Goal: Task Accomplishment & Management: Complete application form

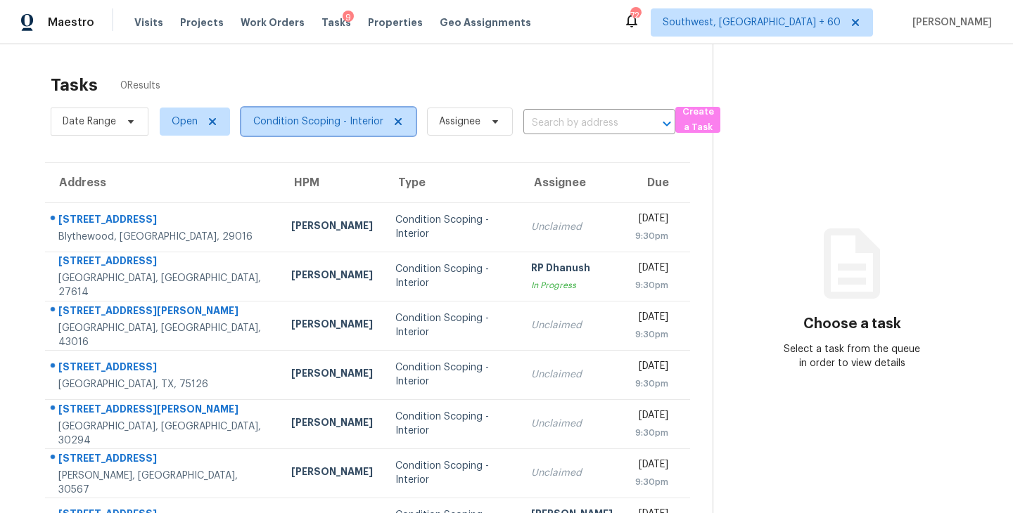
click at [307, 121] on span "Condition Scoping - Interior" at bounding box center [318, 122] width 130 height 14
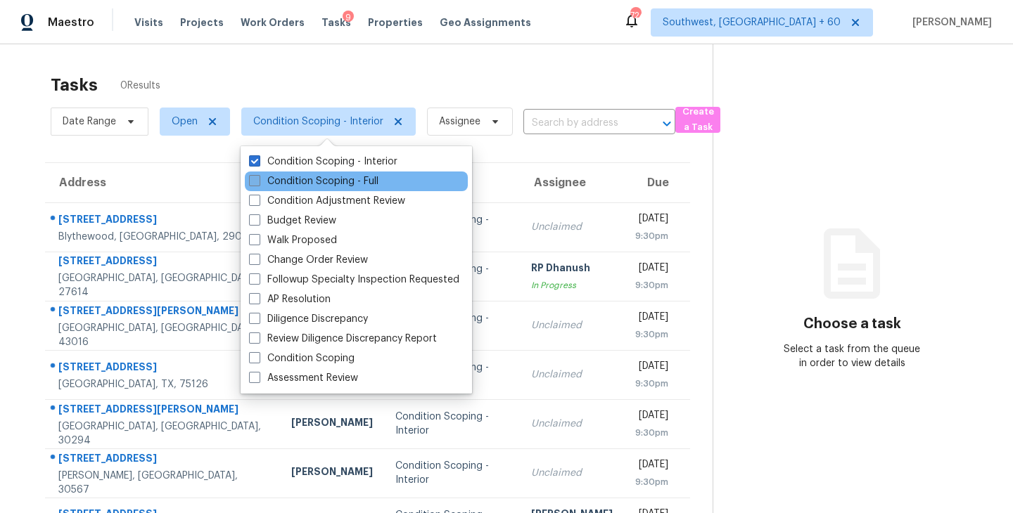
click at [331, 177] on label "Condition Scoping - Full" at bounding box center [313, 181] width 129 height 14
click at [258, 177] on input "Condition Scoping - Full" at bounding box center [253, 178] width 9 height 9
checkbox input "true"
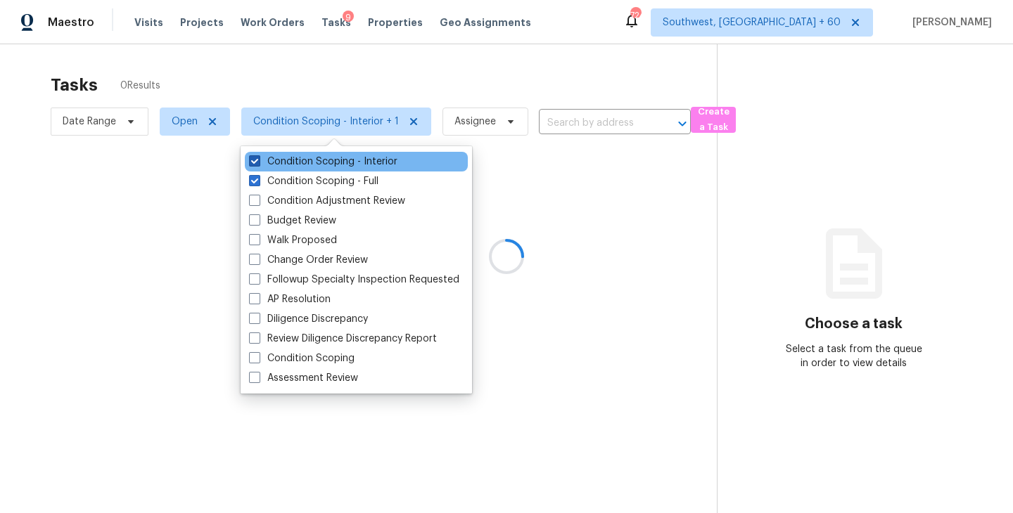
click at [352, 158] on label "Condition Scoping - Interior" at bounding box center [323, 162] width 148 height 14
click at [258, 158] on input "Condition Scoping - Interior" at bounding box center [253, 159] width 9 height 9
checkbox input "false"
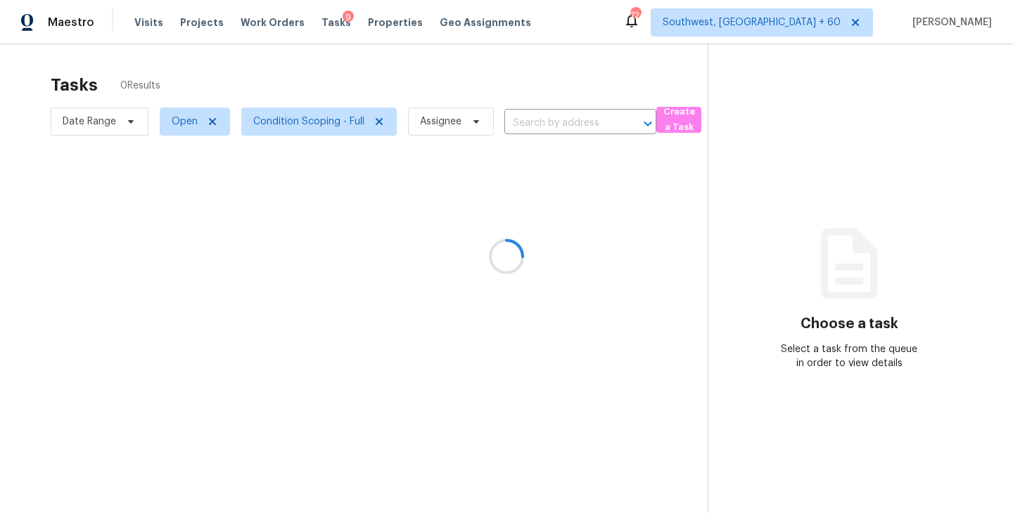
click at [584, 210] on div at bounding box center [506, 256] width 1013 height 513
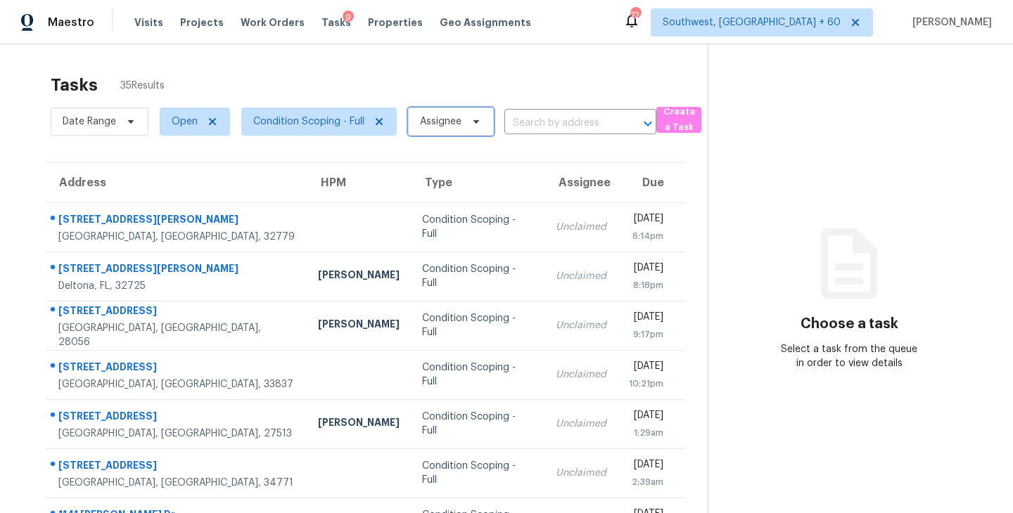
click at [463, 128] on span "Assignee" at bounding box center [451, 122] width 86 height 28
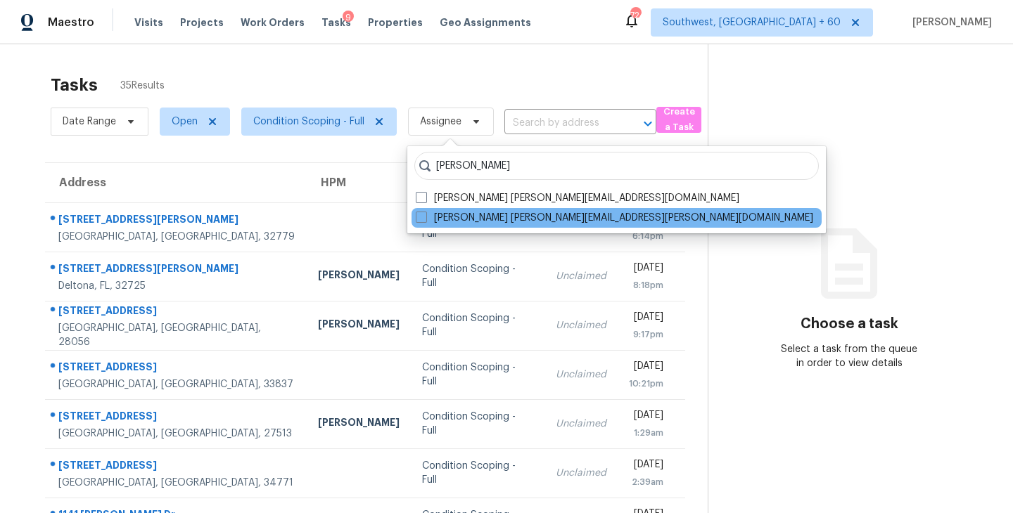
type input "[PERSON_NAME]"
click at [471, 210] on div "[PERSON_NAME] [PERSON_NAME][EMAIL_ADDRESS][PERSON_NAME][DOMAIN_NAME]" at bounding box center [616, 218] width 410 height 20
click at [489, 227] on div "[PERSON_NAME] [PERSON_NAME][EMAIL_ADDRESS][PERSON_NAME][DOMAIN_NAME]" at bounding box center [616, 218] width 410 height 20
click at [505, 218] on label "[PERSON_NAME] [PERSON_NAME][EMAIL_ADDRESS][PERSON_NAME][DOMAIN_NAME]" at bounding box center [614, 218] width 397 height 14
click at [425, 218] on input "[PERSON_NAME] [PERSON_NAME][EMAIL_ADDRESS][PERSON_NAME][DOMAIN_NAME]" at bounding box center [420, 215] width 9 height 9
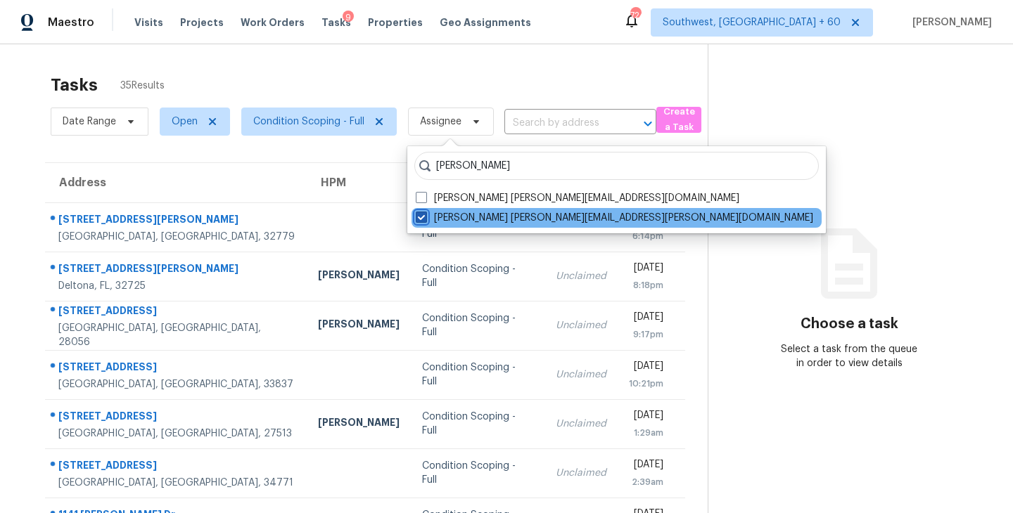
checkbox input "true"
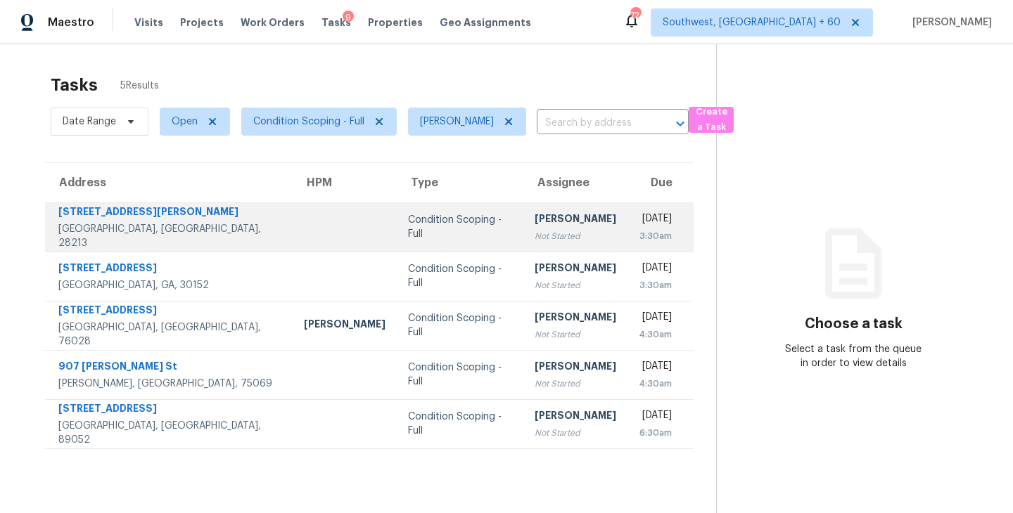
click at [535, 225] on div "[PERSON_NAME]" at bounding box center [576, 221] width 82 height 18
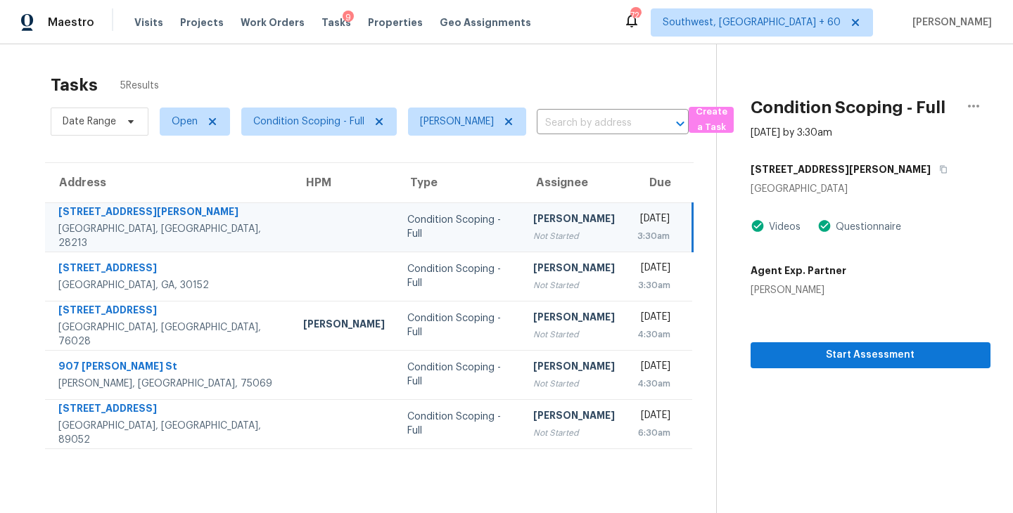
click at [560, 239] on div "Not Started" at bounding box center [574, 236] width 82 height 14
click at [822, 373] on section "Condition Scoping - Full [DATE] by 3:30am [STREET_ADDRESS][PERSON_NAME][PERSON_…" at bounding box center [853, 300] width 274 height 513
click at [833, 357] on span "Start Assessment" at bounding box center [870, 356] width 217 height 18
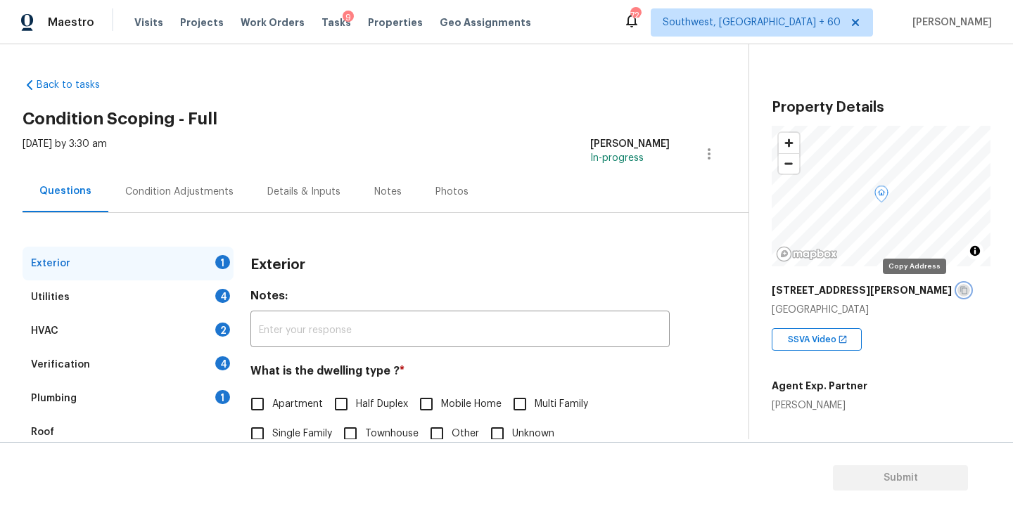
click at [959, 290] on icon "button" at bounding box center [963, 290] width 8 height 8
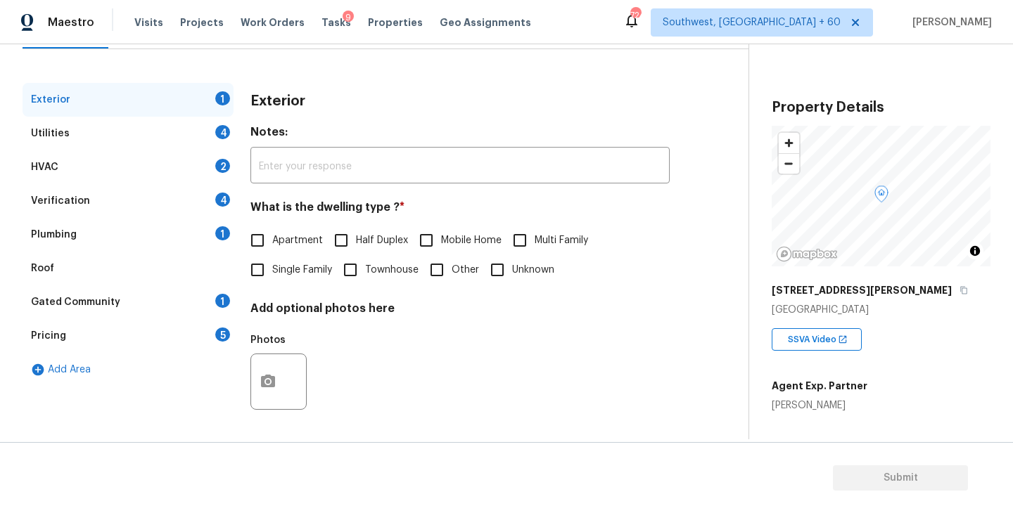
click at [302, 276] on span "Single Family" at bounding box center [302, 270] width 60 height 15
click at [272, 276] on input "Single Family" at bounding box center [258, 270] width 30 height 30
checkbox input "true"
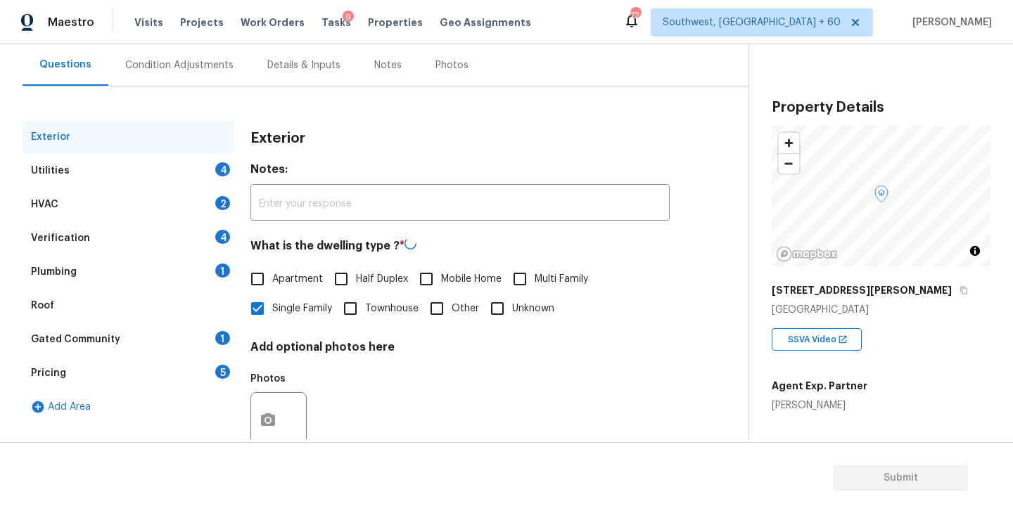
scroll to position [99, 0]
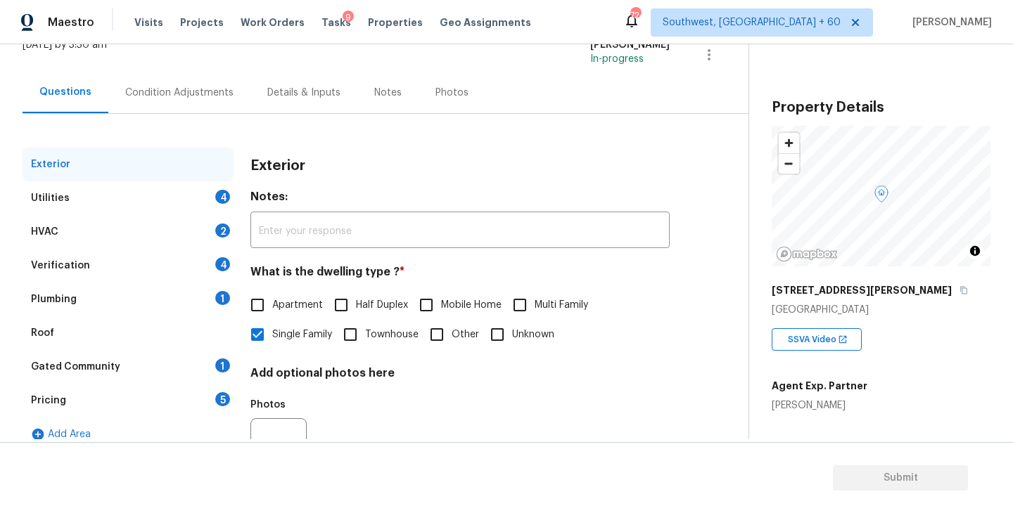
click at [190, 199] on div "Utilities 4" at bounding box center [128, 198] width 211 height 34
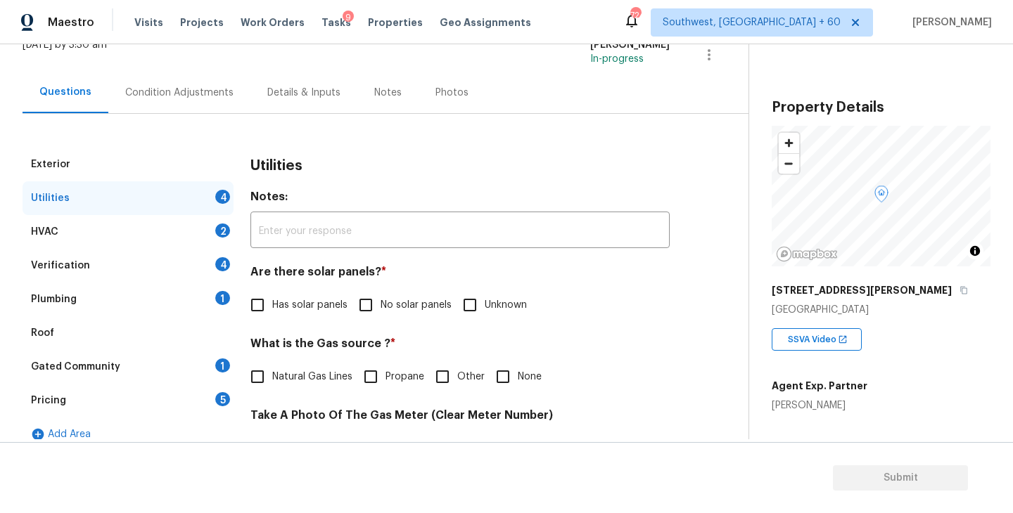
click at [433, 316] on label "No solar panels" at bounding box center [401, 305] width 101 height 30
click at [380, 316] on input "No solar panels" at bounding box center [366, 305] width 30 height 30
checkbox input "true"
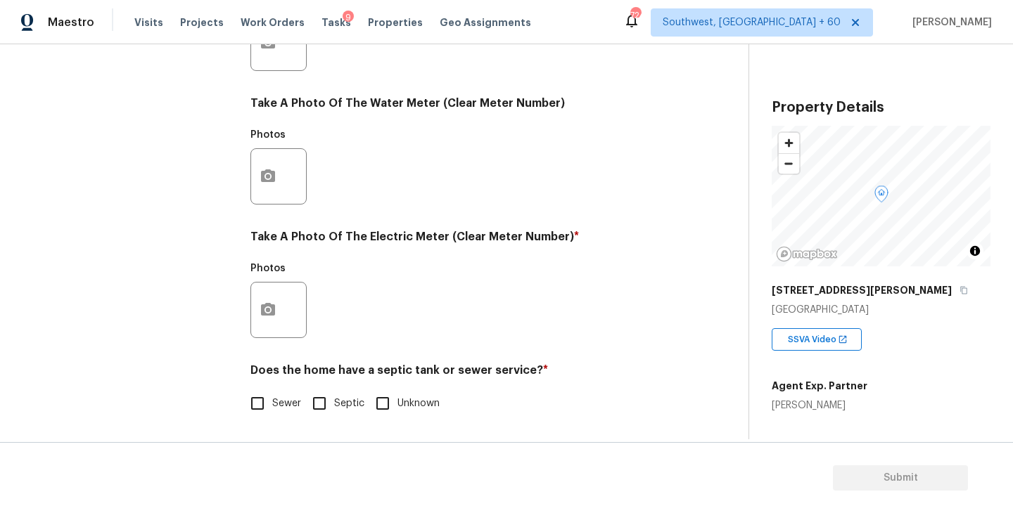
click at [286, 397] on span "Sewer" at bounding box center [286, 404] width 29 height 15
click at [272, 397] on input "Sewer" at bounding box center [258, 404] width 30 height 30
checkbox input "true"
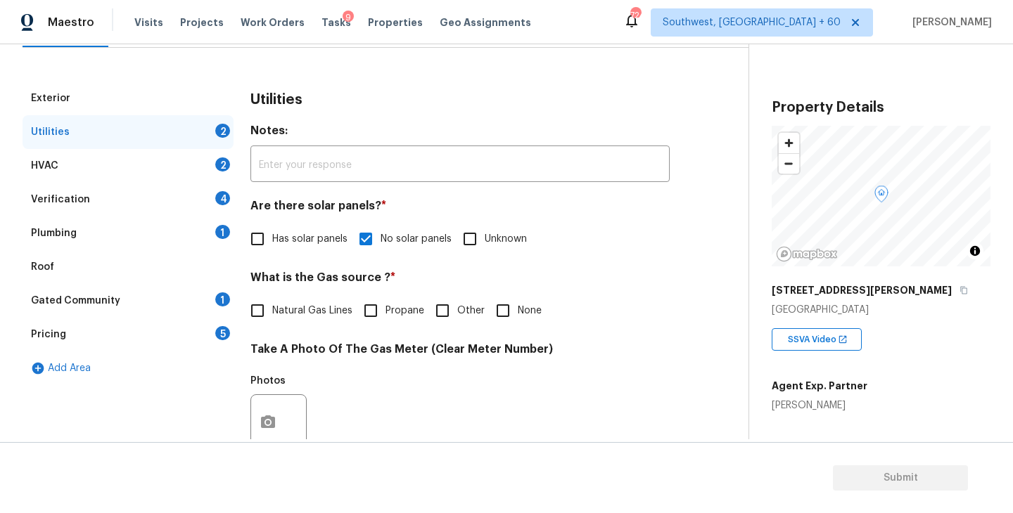
scroll to position [11, 0]
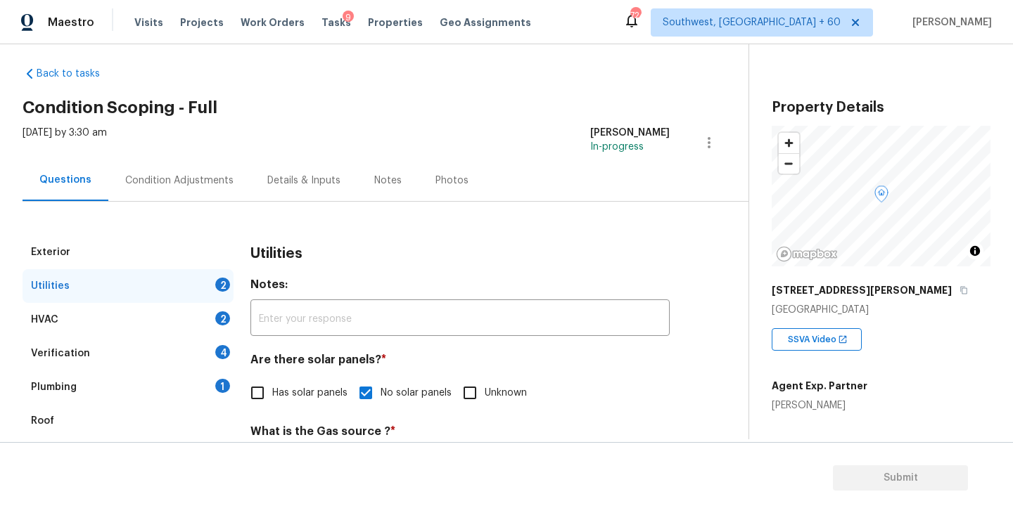
click at [134, 391] on div "Plumbing 1" at bounding box center [128, 388] width 211 height 34
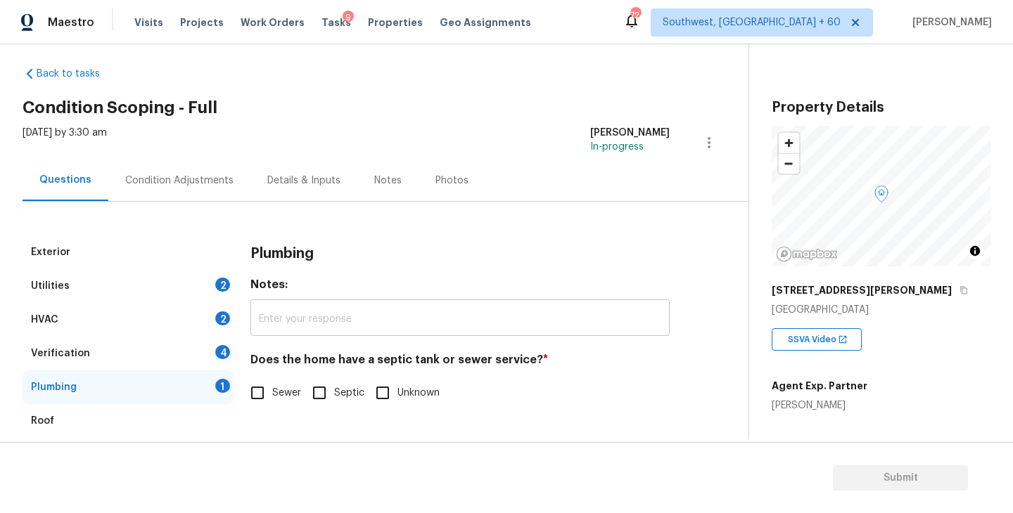
scroll to position [87, 0]
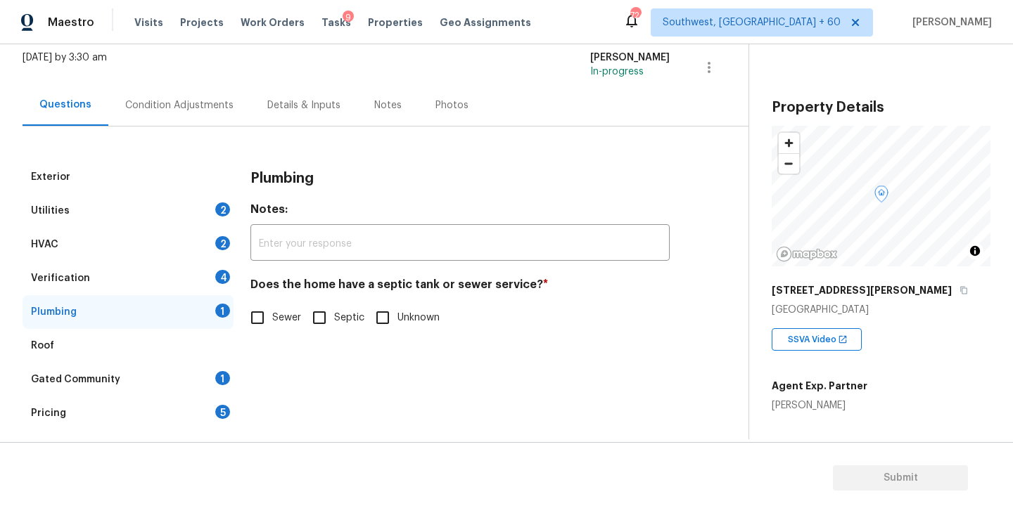
click at [279, 314] on span "Sewer" at bounding box center [286, 318] width 29 height 15
click at [272, 314] on input "Sewer" at bounding box center [258, 318] width 30 height 30
checkbox input "true"
click at [162, 383] on div "Gated Community 1" at bounding box center [128, 380] width 211 height 34
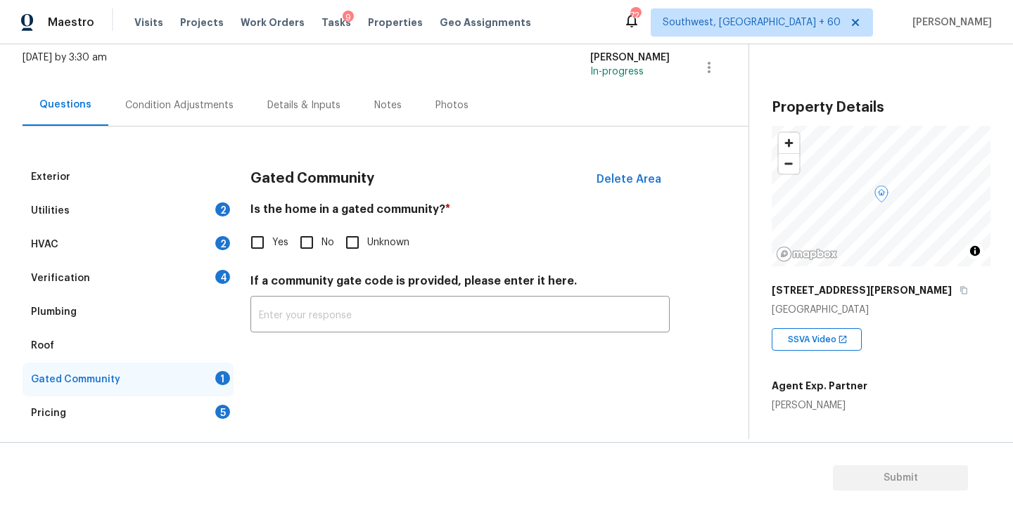
click at [318, 236] on input "No" at bounding box center [307, 243] width 30 height 30
checkbox input "true"
click at [207, 103] on div "Condition Adjustments" at bounding box center [179, 105] width 108 height 14
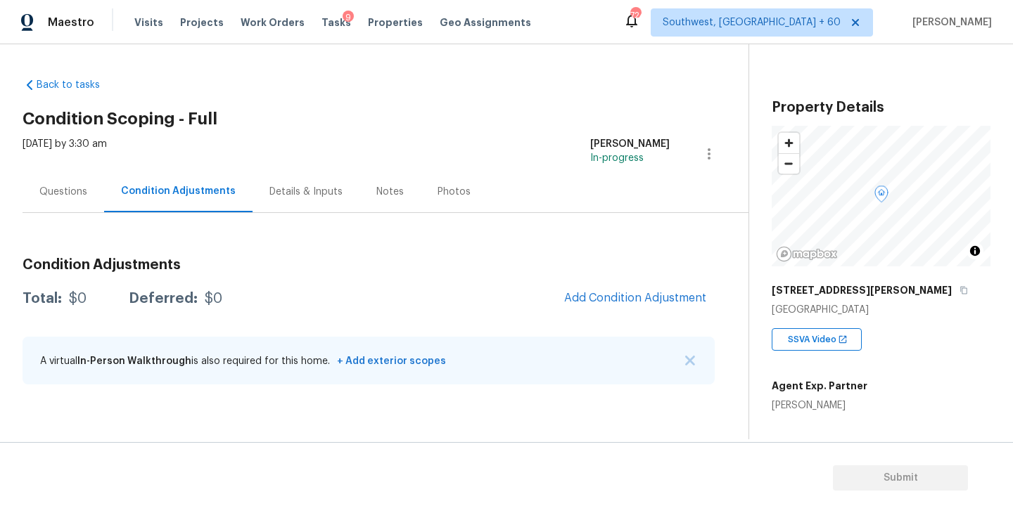
click at [61, 195] on div "Questions" at bounding box center [63, 192] width 48 height 14
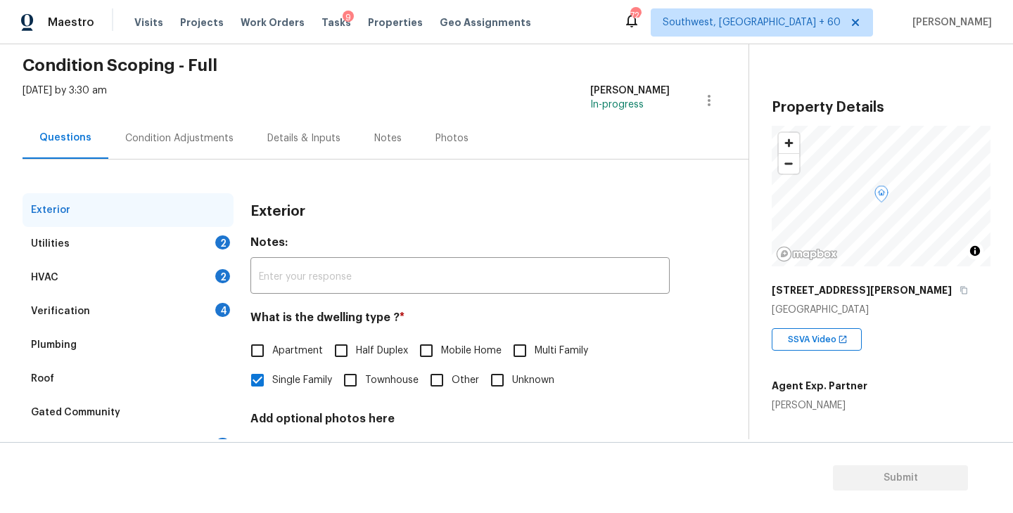
scroll to position [57, 0]
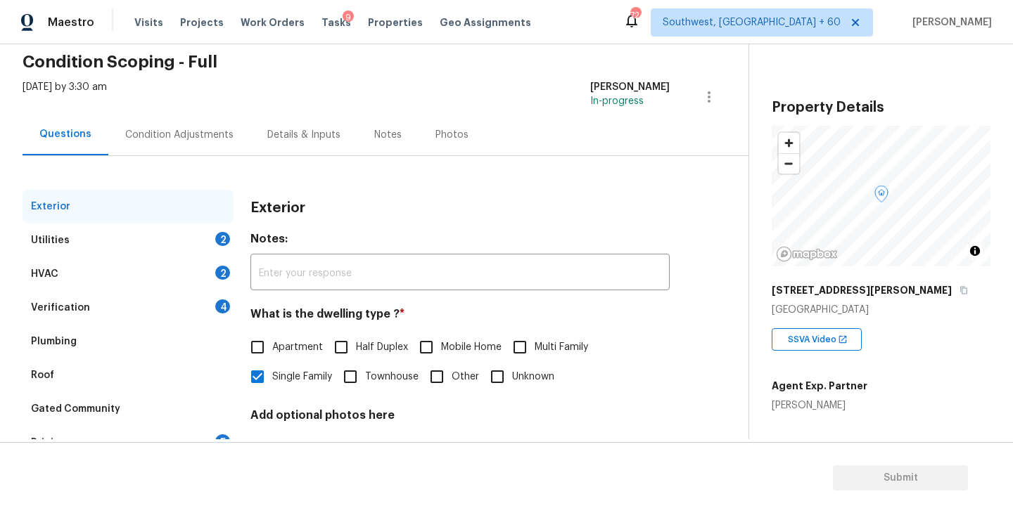
click at [215, 121] on div "Condition Adjustments" at bounding box center [179, 134] width 142 height 41
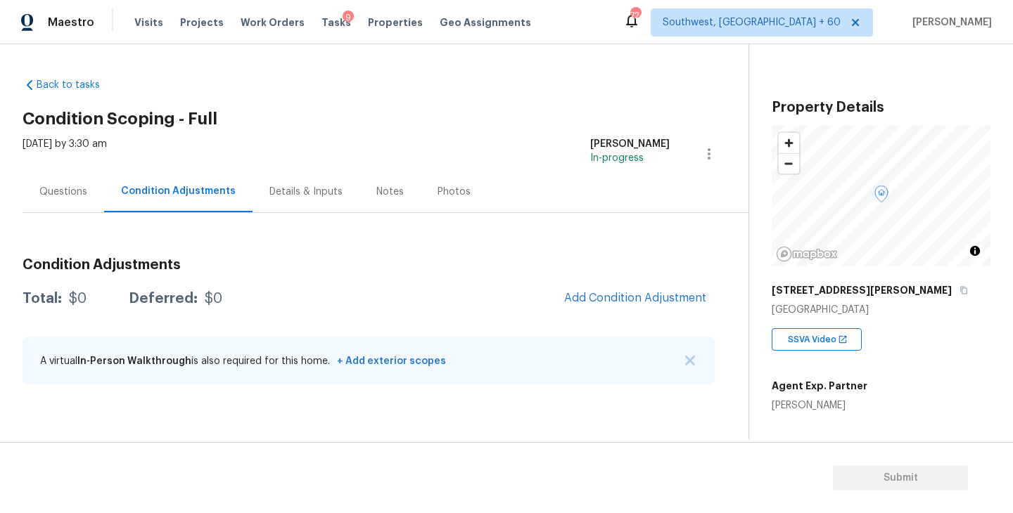
click at [560, 282] on div "Condition Adjustments Total: $0 Deferred: $0 Add Condition Adjustment A virtual…" at bounding box center [369, 322] width 692 height 151
click at [589, 290] on button "Add Condition Adjustment" at bounding box center [635, 298] width 159 height 30
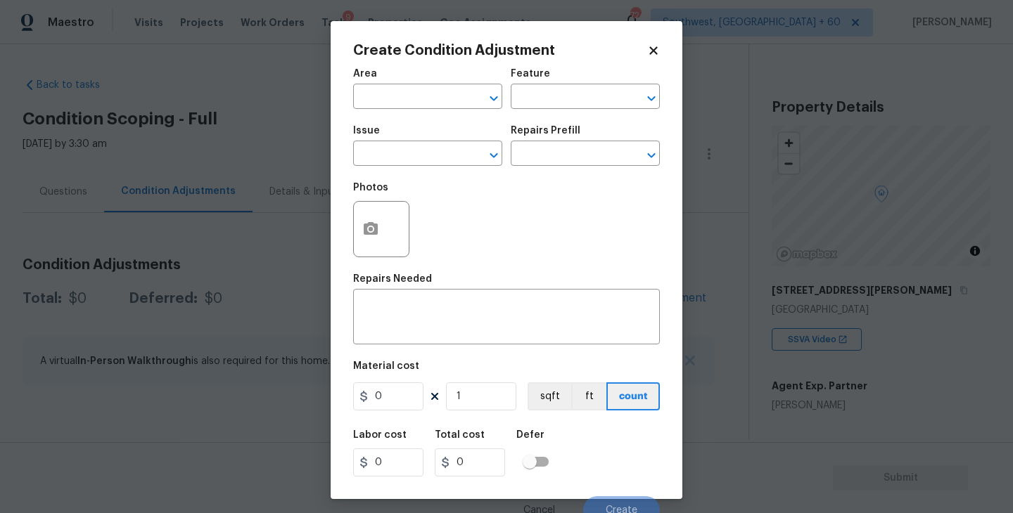
click at [426, 110] on span "Area ​" at bounding box center [427, 88] width 149 height 57
click at [296, 234] on body "Maestro Visits Projects Work Orders Tasks 9 Properties Geo Assignments 724 Sout…" at bounding box center [506, 256] width 1013 height 513
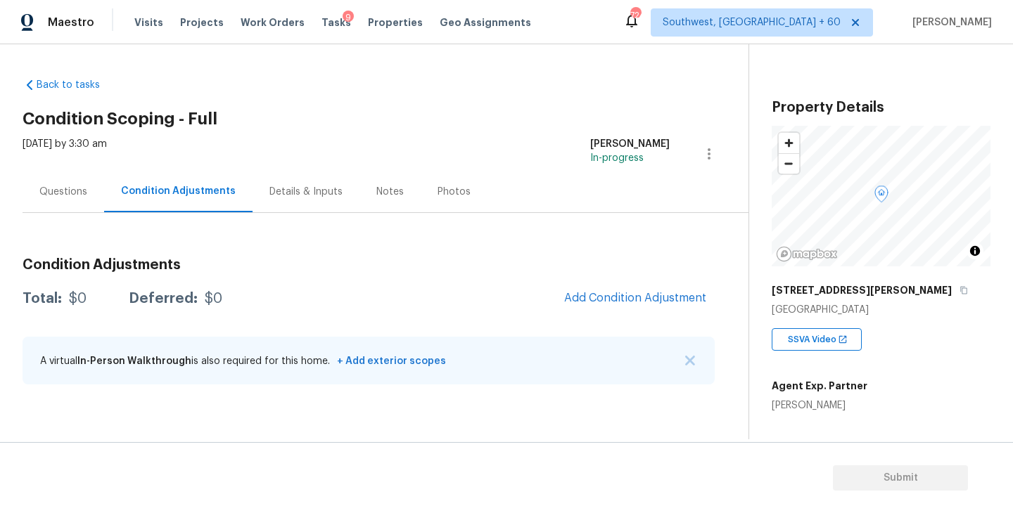
click at [80, 210] on div "Questions" at bounding box center [64, 191] width 82 height 41
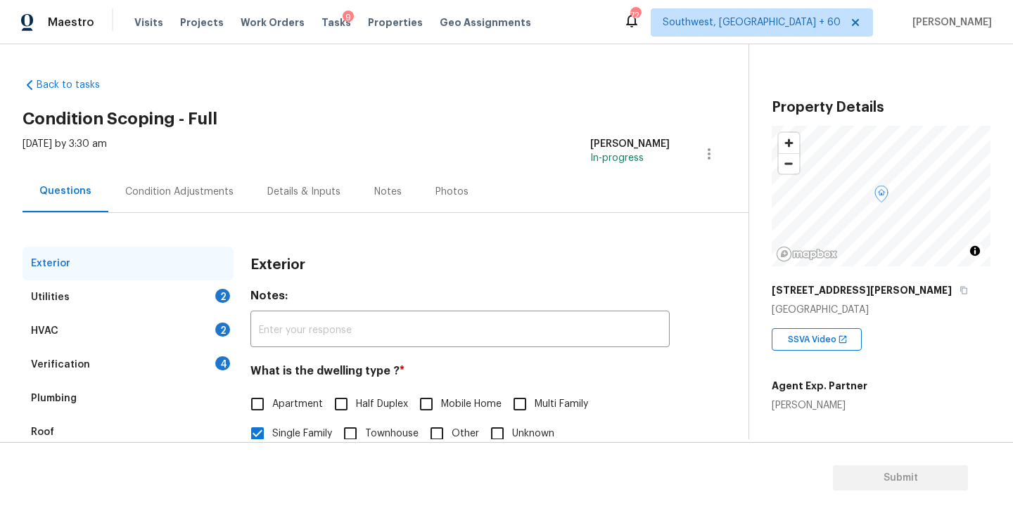
scroll to position [164, 0]
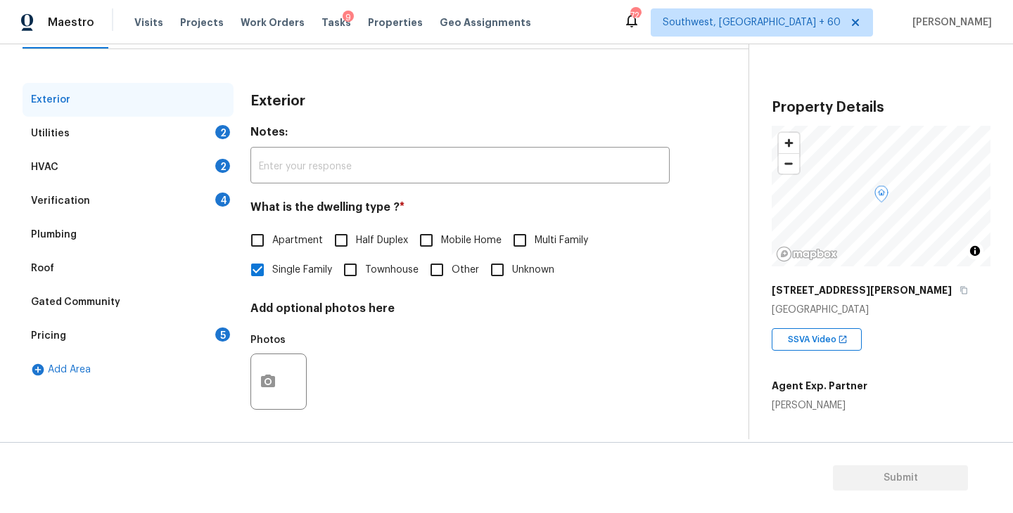
click at [97, 338] on div "Pricing 5" at bounding box center [128, 336] width 211 height 34
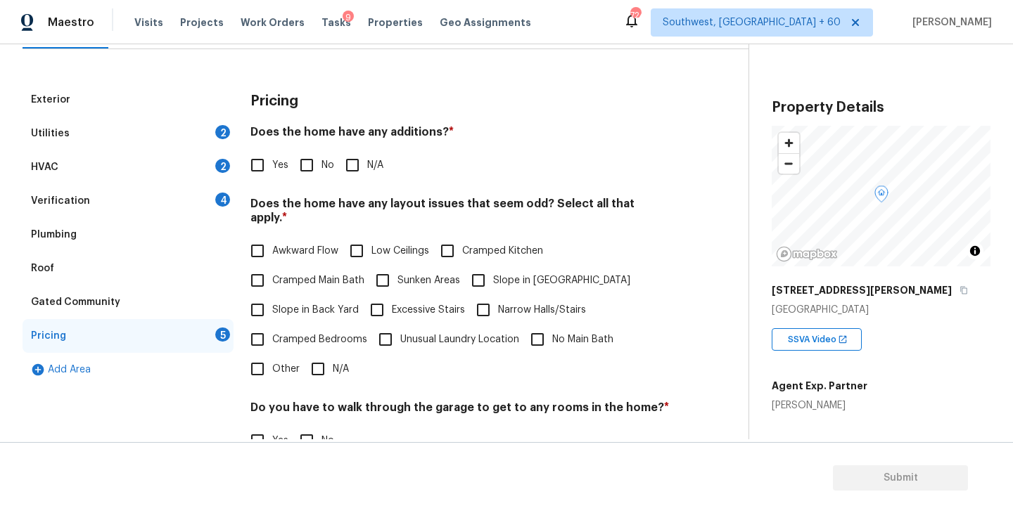
click at [258, 167] on input "Yes" at bounding box center [258, 166] width 30 height 30
checkbox input "true"
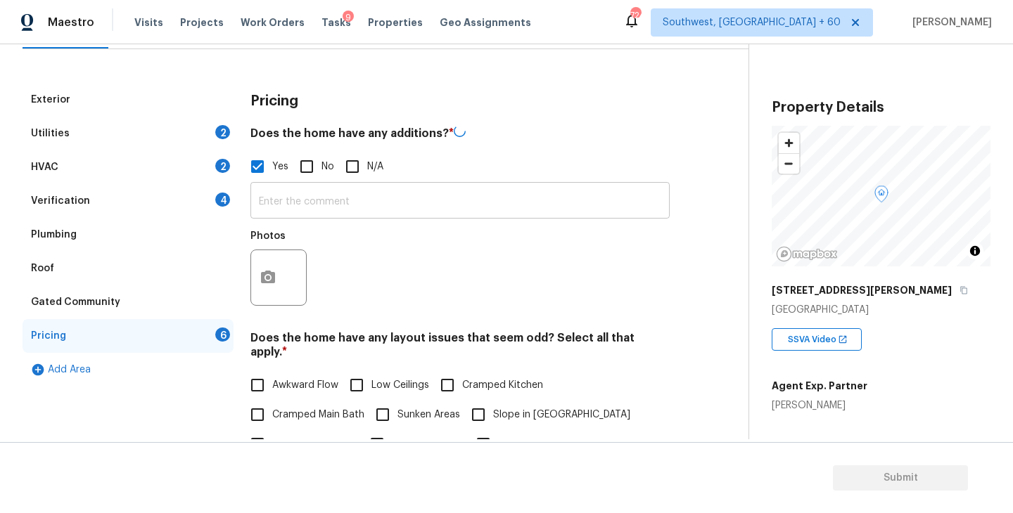
click at [304, 198] on input "text" at bounding box center [459, 202] width 419 height 33
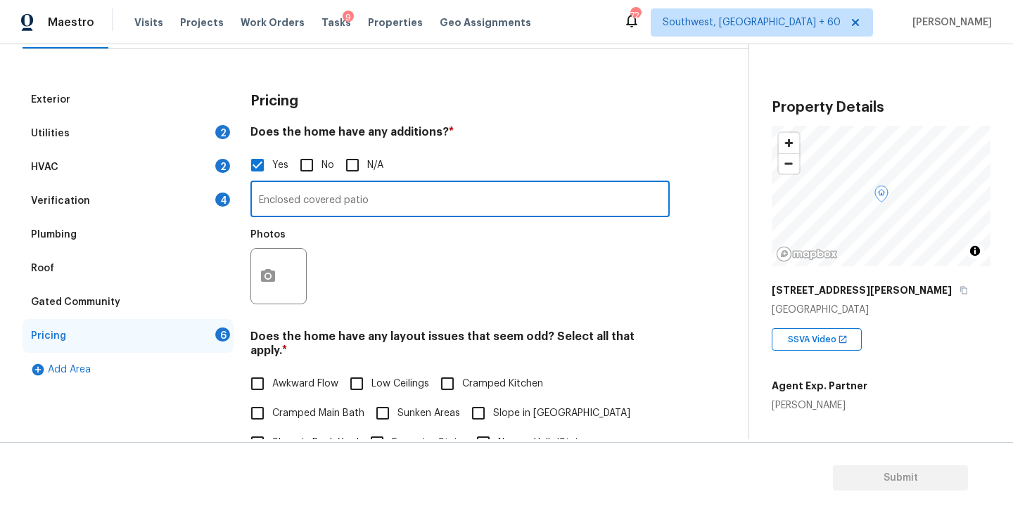
type input "Enclosed covered patio"
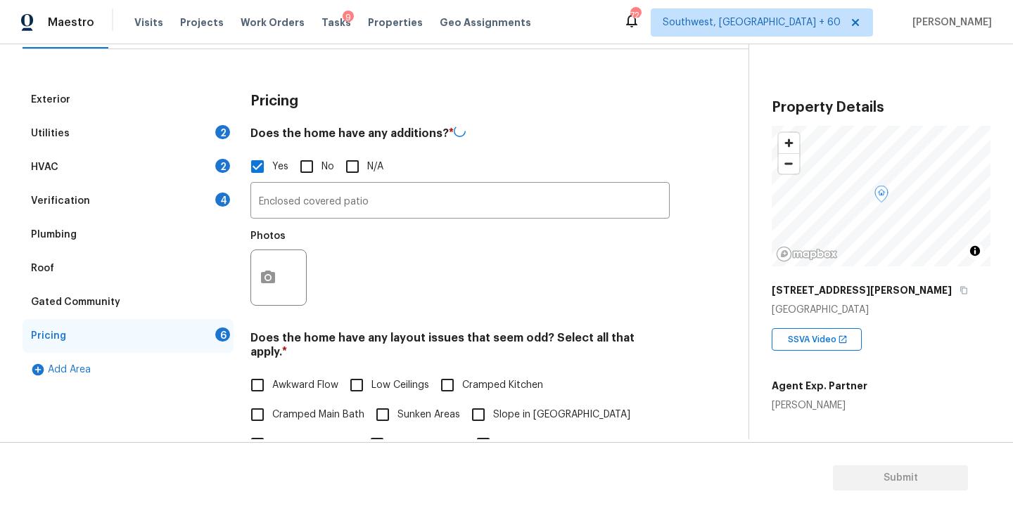
click at [290, 255] on div at bounding box center [278, 278] width 56 height 56
click at [279, 268] on button "button" at bounding box center [268, 277] width 34 height 55
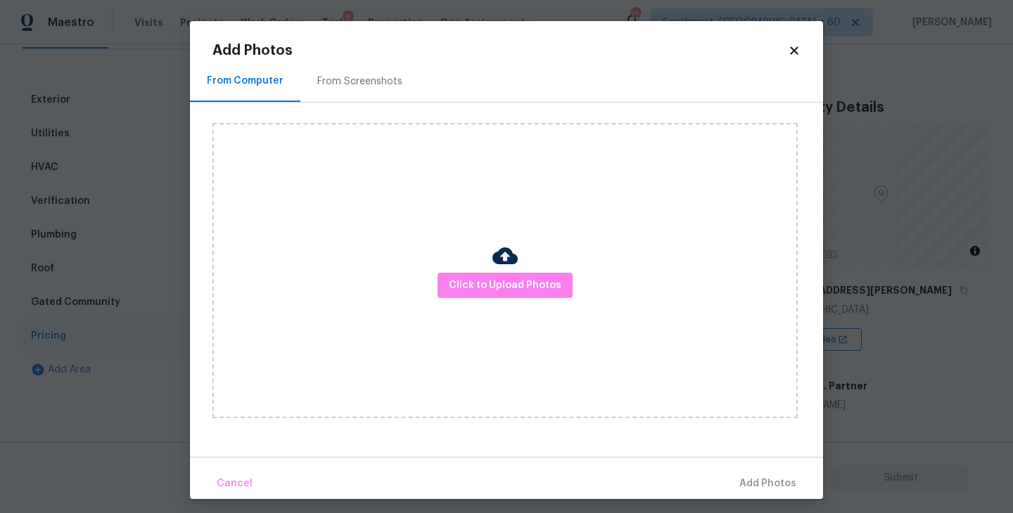
click at [516, 248] on img at bounding box center [504, 255] width 25 height 25
click at [504, 277] on span "Click to Upload Photos" at bounding box center [505, 286] width 113 height 18
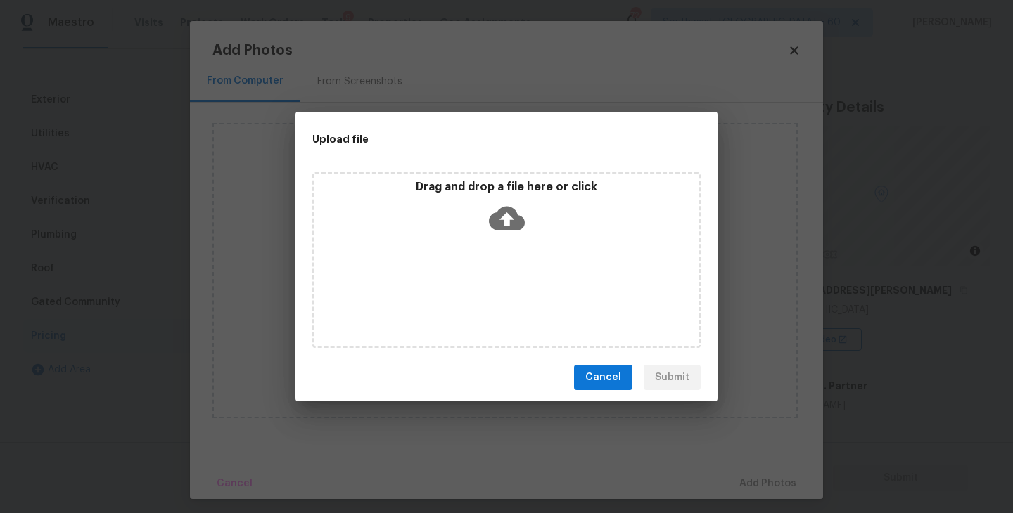
click at [509, 264] on div "Drag and drop a file here or click" at bounding box center [506, 260] width 388 height 176
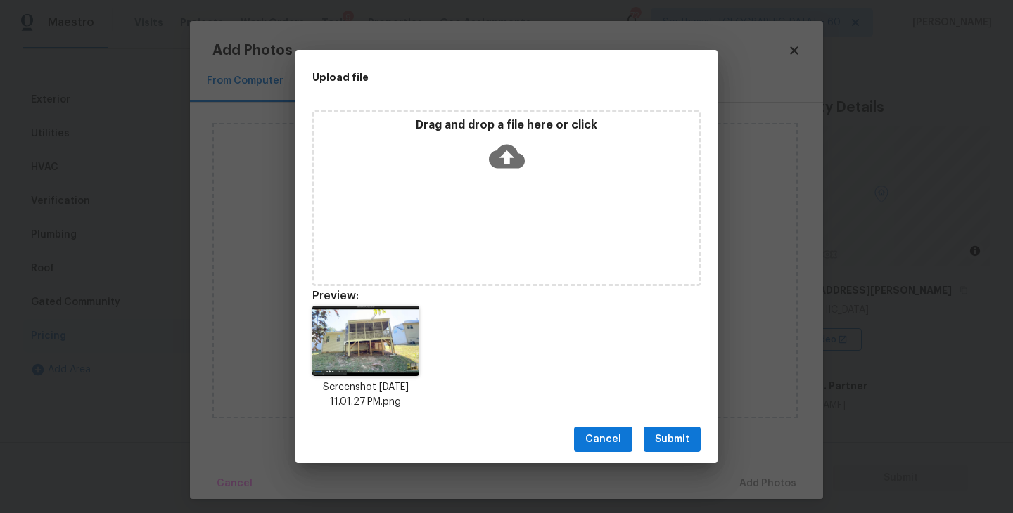
click at [683, 440] on span "Submit" at bounding box center [672, 440] width 34 height 18
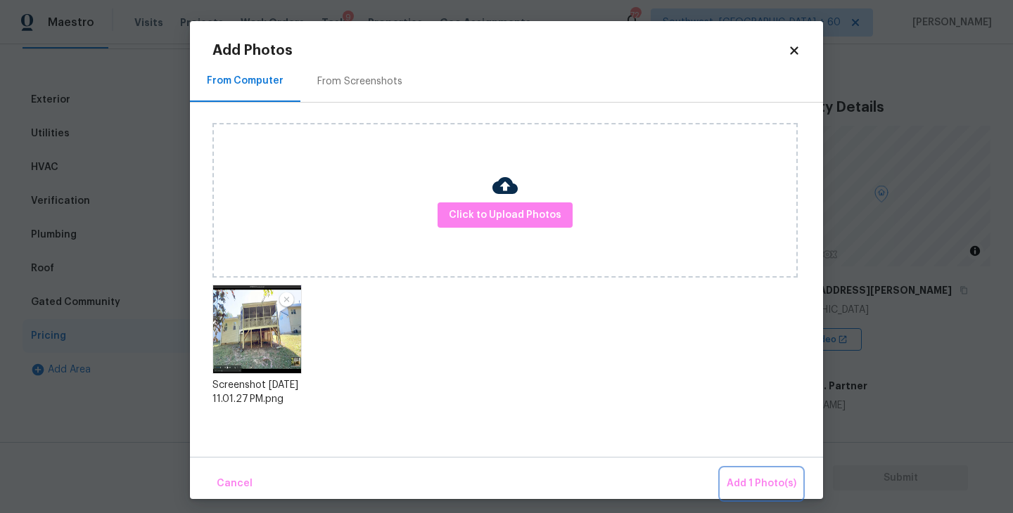
click at [771, 483] on span "Add 1 Photo(s)" at bounding box center [762, 484] width 70 height 18
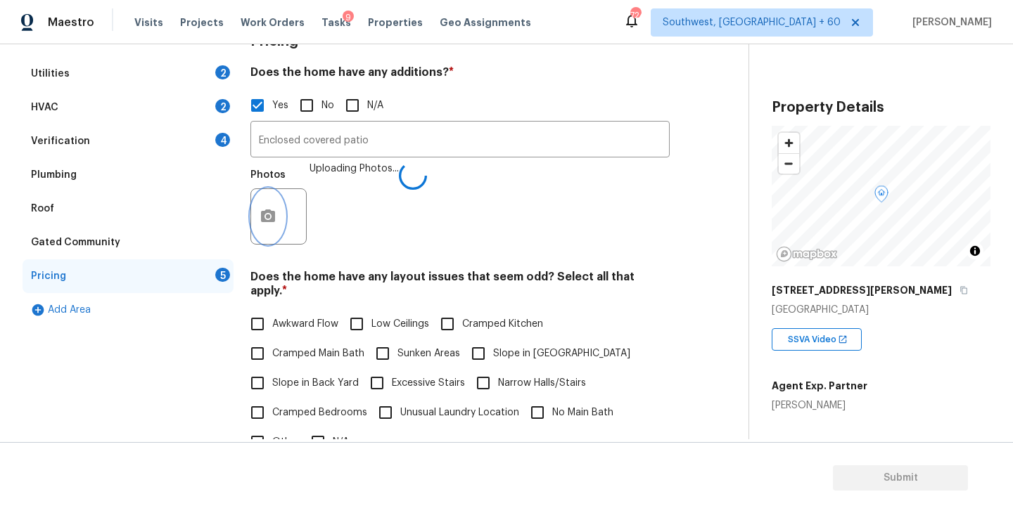
scroll to position [282, 0]
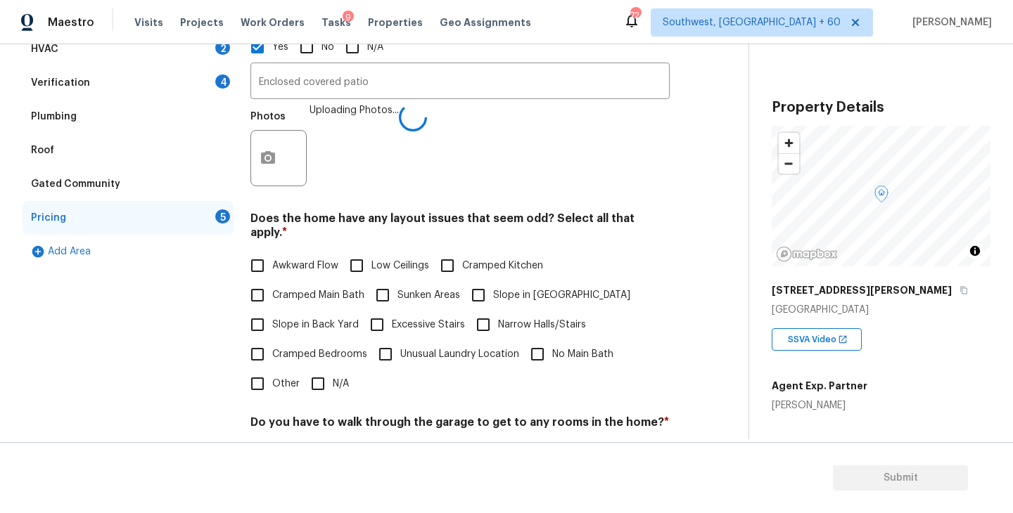
click at [531, 288] on span "Slope in [GEOGRAPHIC_DATA]" at bounding box center [561, 295] width 137 height 15
click at [493, 285] on input "Slope in [GEOGRAPHIC_DATA]" at bounding box center [478, 296] width 30 height 30
checkbox input "true"
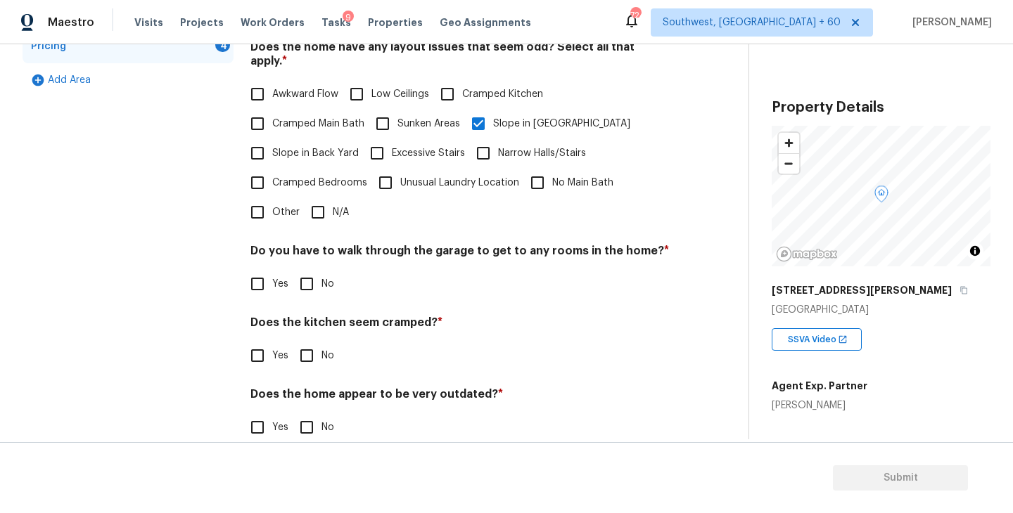
scroll to position [463, 0]
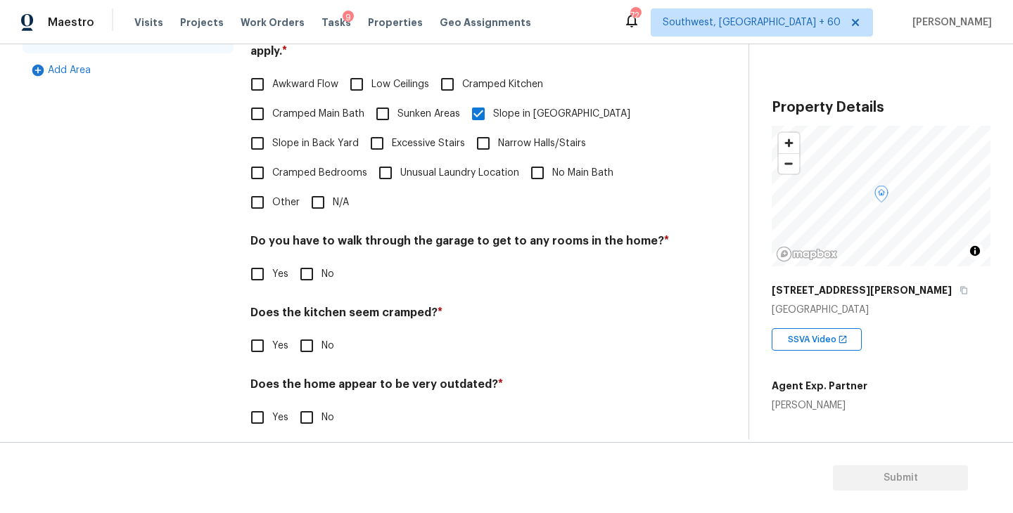
click at [314, 260] on input "No" at bounding box center [307, 275] width 30 height 30
checkbox input "true"
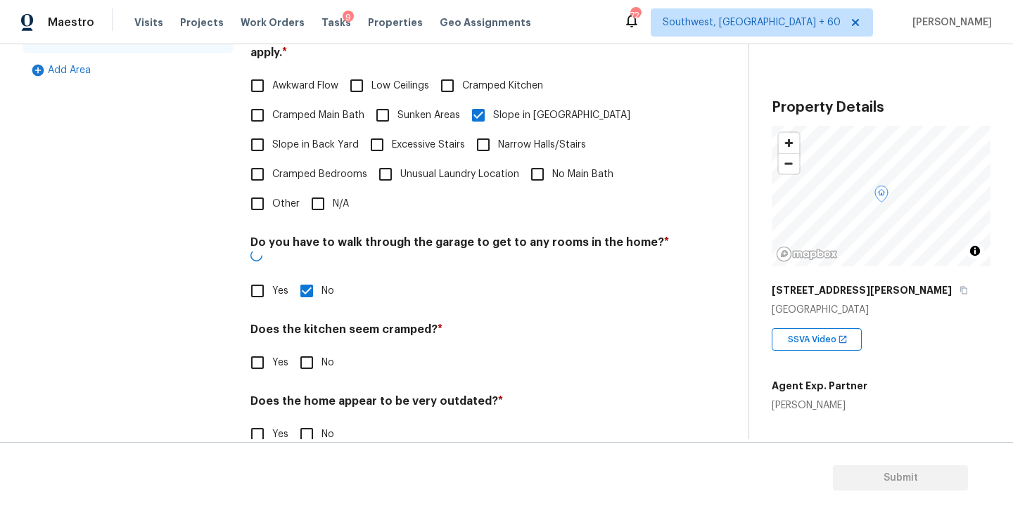
click at [314, 323] on div "Does the kitchen seem cramped? * Yes No" at bounding box center [459, 350] width 419 height 55
click at [314, 347] on input "No" at bounding box center [307, 362] width 30 height 30
checkbox input "true"
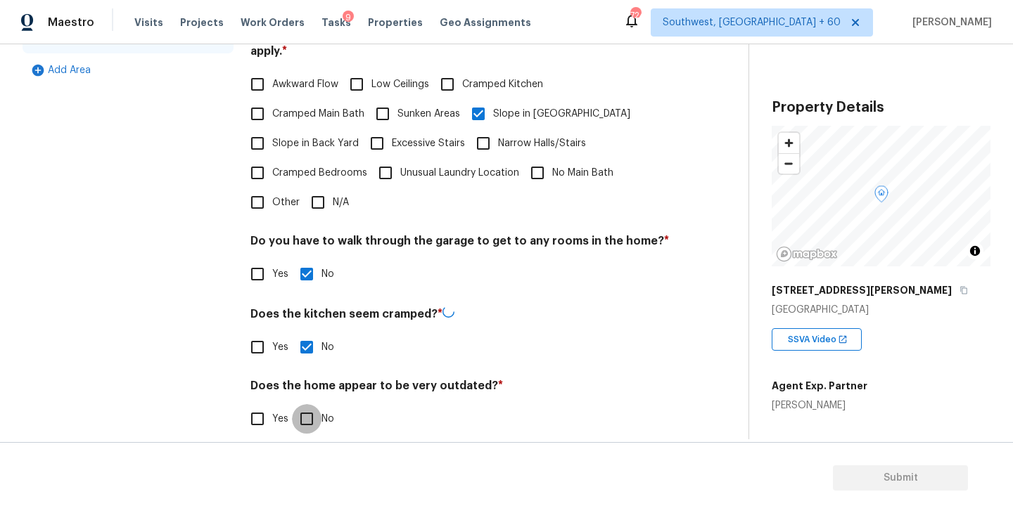
click at [314, 404] on input "No" at bounding box center [307, 419] width 30 height 30
checkbox input "true"
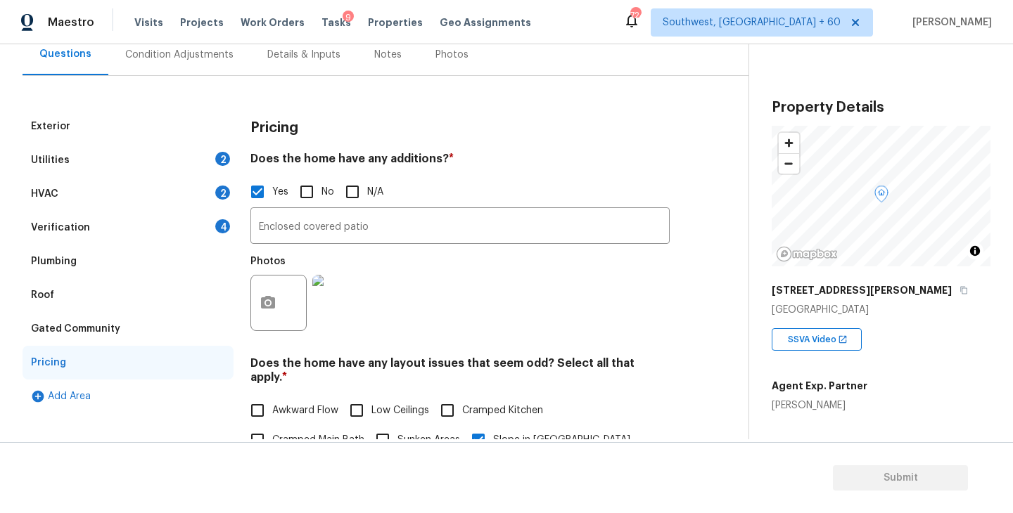
scroll to position [108, 0]
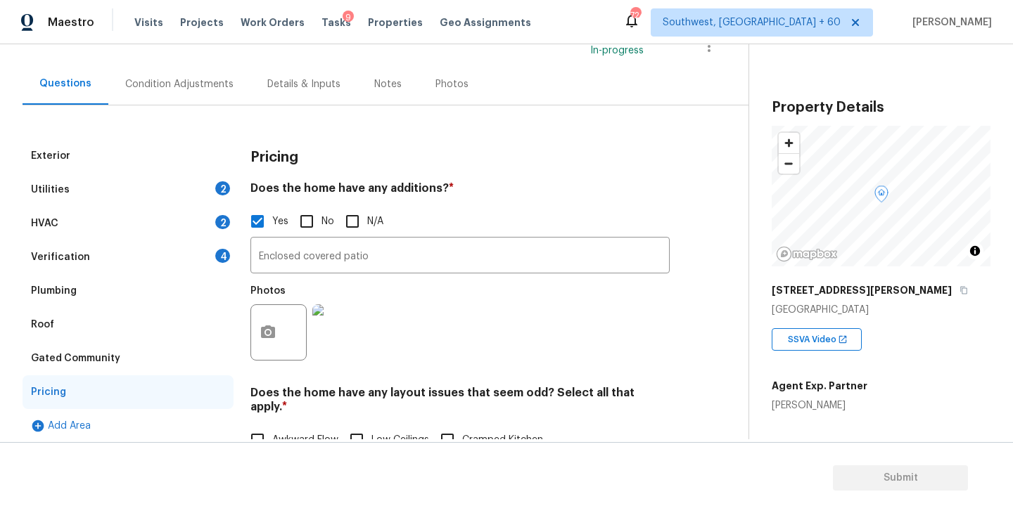
click at [195, 81] on div "Condition Adjustments" at bounding box center [179, 84] width 108 height 14
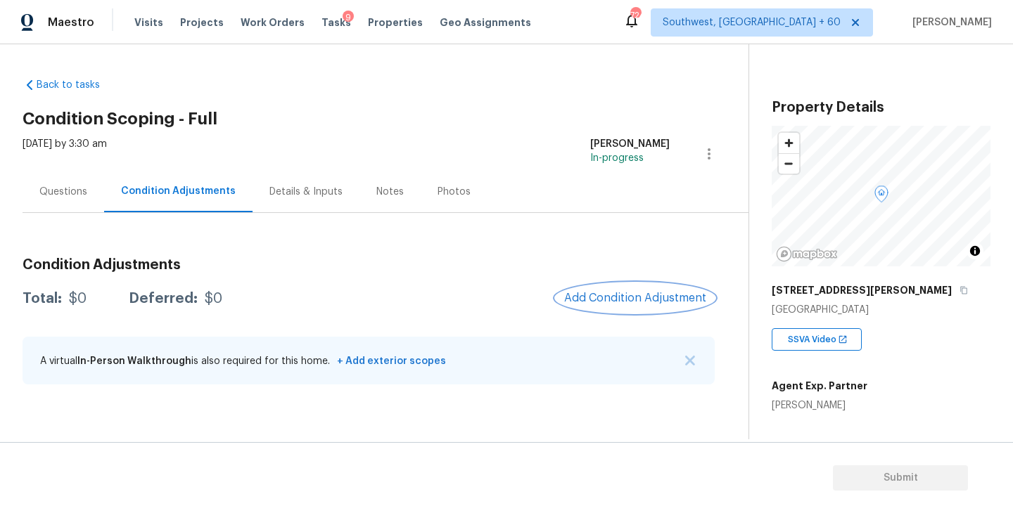
click at [618, 311] on button "Add Condition Adjustment" at bounding box center [635, 298] width 159 height 30
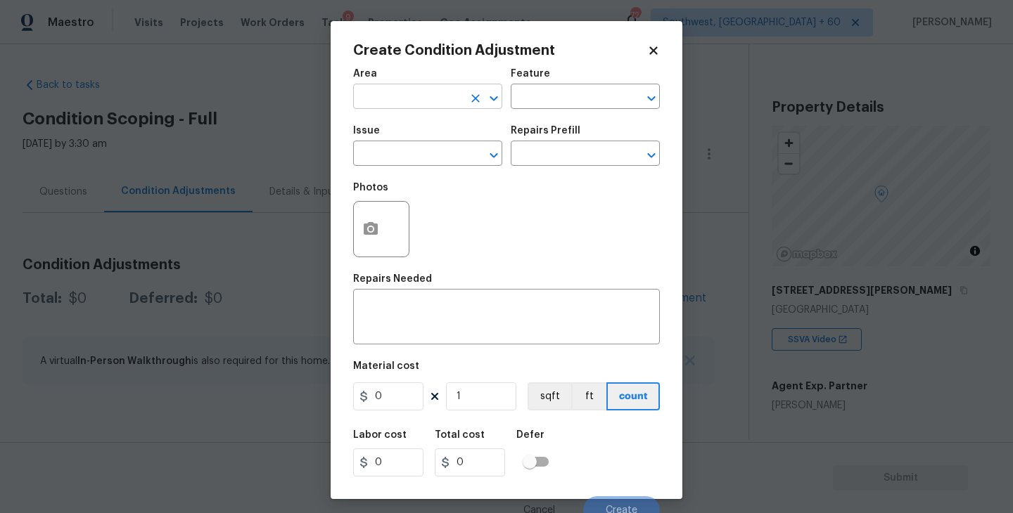
click at [417, 90] on input "text" at bounding box center [408, 98] width 110 height 22
click at [433, 154] on li "Exterior Overall" at bounding box center [427, 152] width 149 height 23
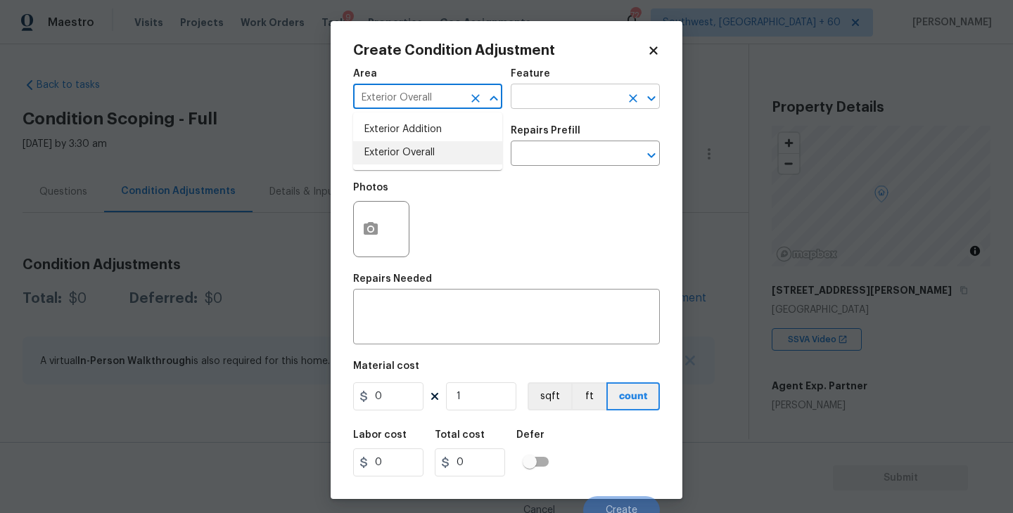
type input "Exterior Overall"
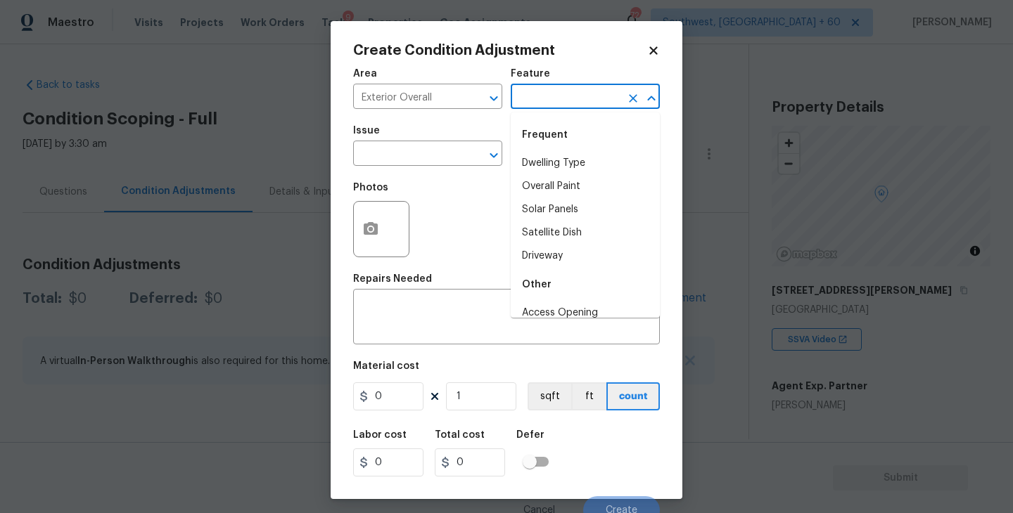
click at [566, 92] on input "text" at bounding box center [566, 98] width 110 height 22
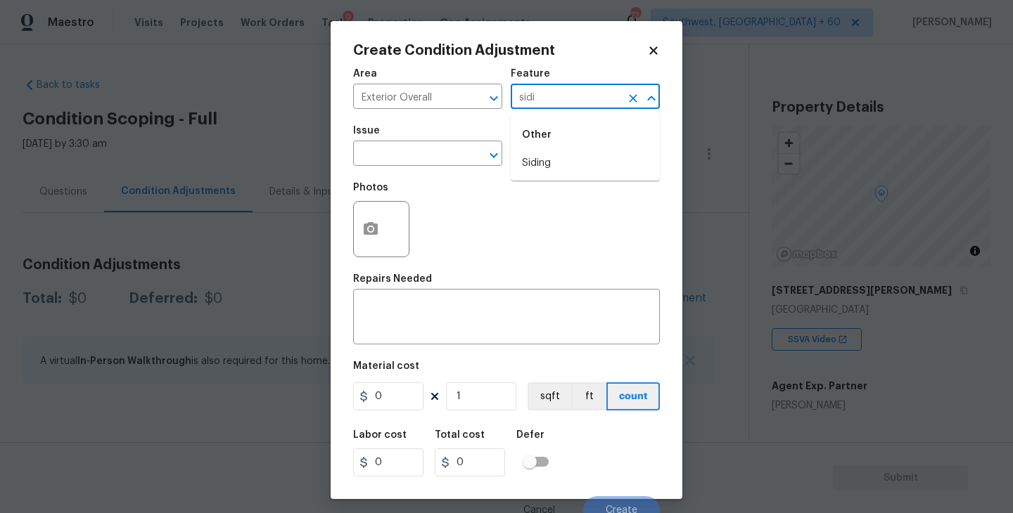
click at [560, 169] on li "Siding" at bounding box center [585, 163] width 149 height 23
type input "Siding"
click at [463, 169] on span "Issue ​" at bounding box center [427, 145] width 149 height 57
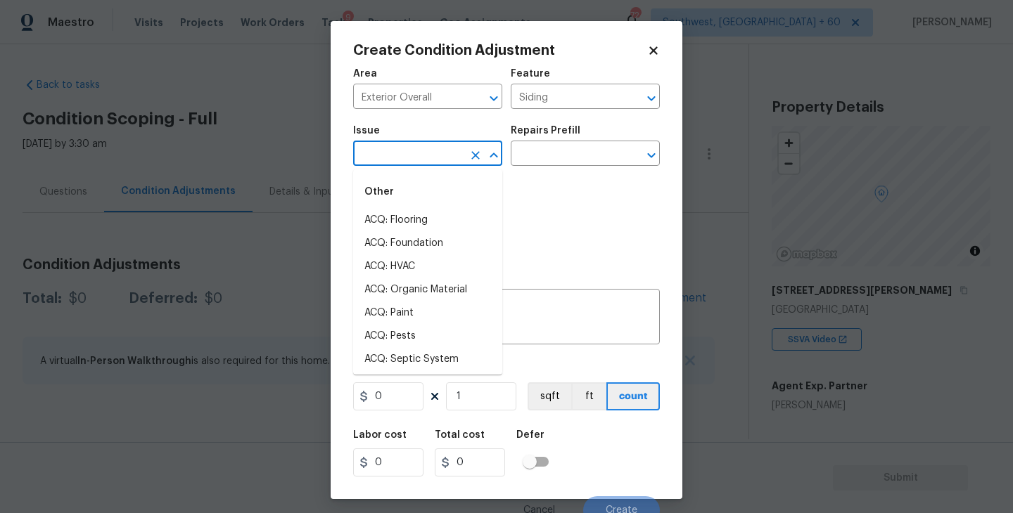
click at [450, 161] on input "text" at bounding box center [408, 155] width 110 height 22
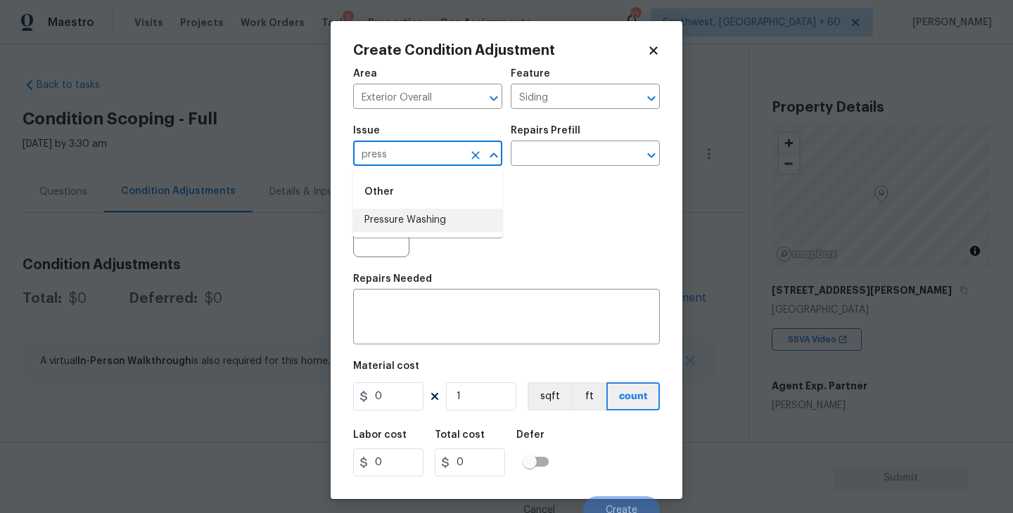
click at [444, 222] on li "Pressure Washing" at bounding box center [427, 220] width 149 height 23
type input "Pressure Washing"
click at [532, 190] on div "Photos" at bounding box center [506, 219] width 307 height 91
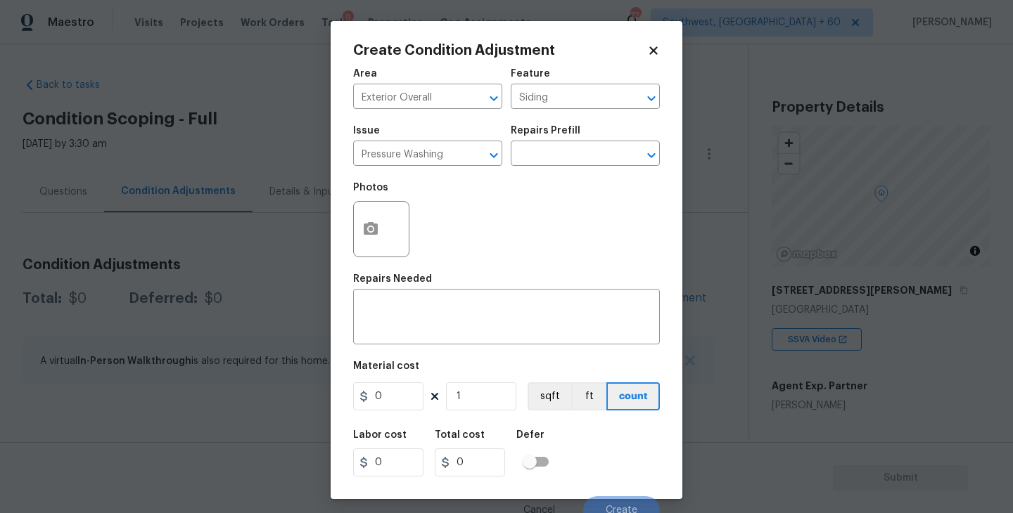
click at [570, 136] on div "Repairs Prefill" at bounding box center [585, 135] width 149 height 18
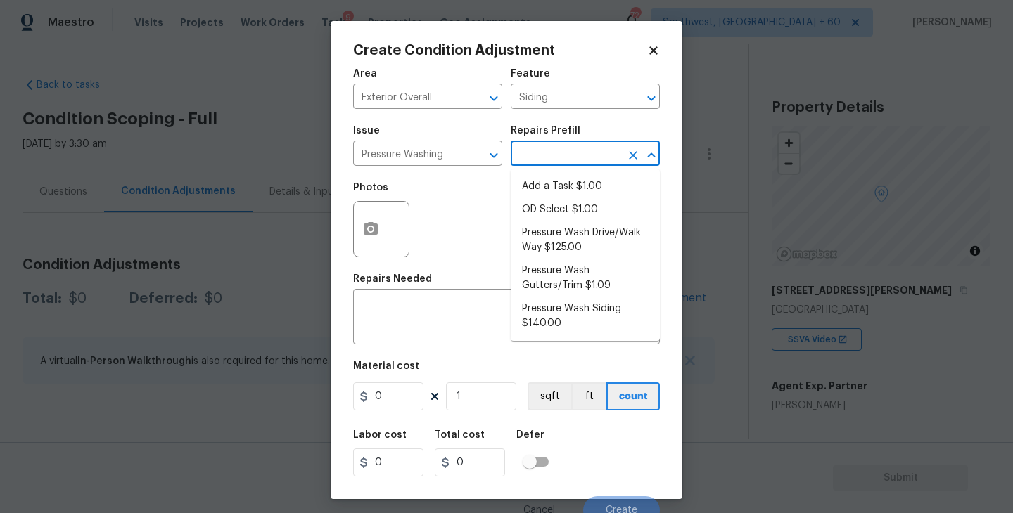
click at [570, 147] on input "text" at bounding box center [566, 155] width 110 height 22
click at [557, 313] on li "Pressure Wash Siding $140.00" at bounding box center [585, 317] width 149 height 38
type textarea "Protect areas as needed for pressure washing. Pressure wash the siding on the h…"
type input "140"
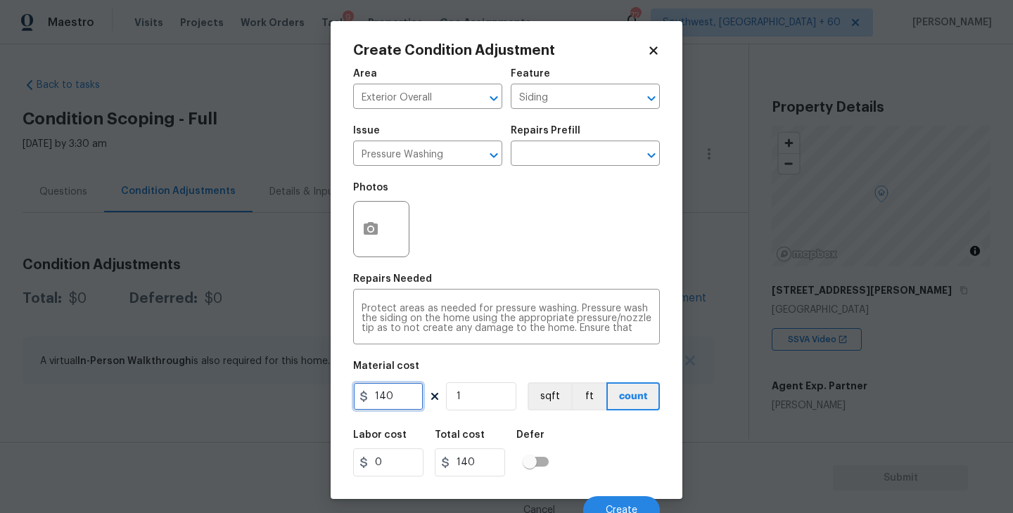
drag, startPoint x: 397, startPoint y: 401, endPoint x: 291, endPoint y: 405, distance: 105.6
click at [291, 405] on div "Create Condition Adjustment Area Exterior Overall ​ Feature Siding ​ Issue Pres…" at bounding box center [506, 256] width 1013 height 513
type input "200"
click at [375, 235] on icon "button" at bounding box center [371, 228] width 14 height 13
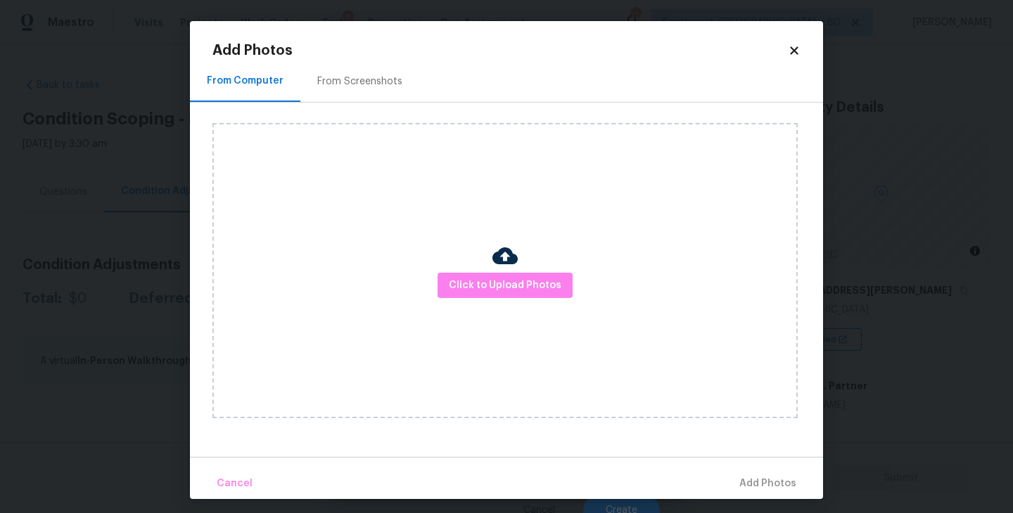
click at [475, 271] on div "Click to Upload Photos" at bounding box center [504, 270] width 585 height 295
click at [514, 292] on span "Click to Upload Photos" at bounding box center [505, 286] width 113 height 18
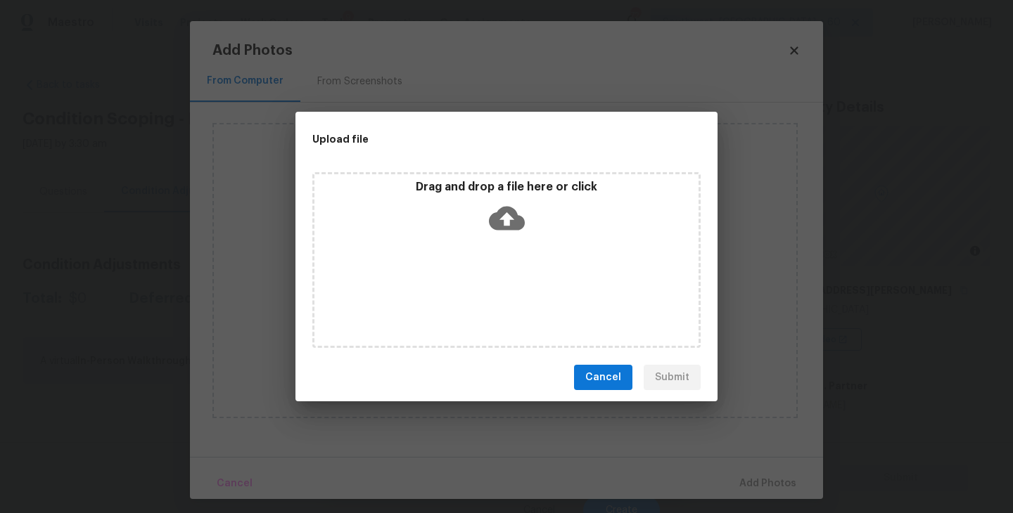
click at [516, 215] on icon at bounding box center [507, 219] width 36 height 24
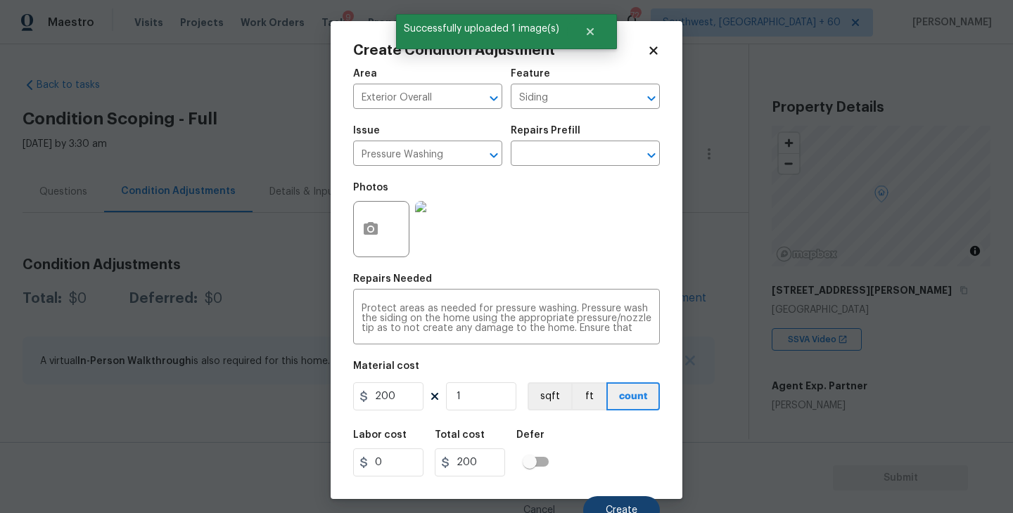
scroll to position [12, 0]
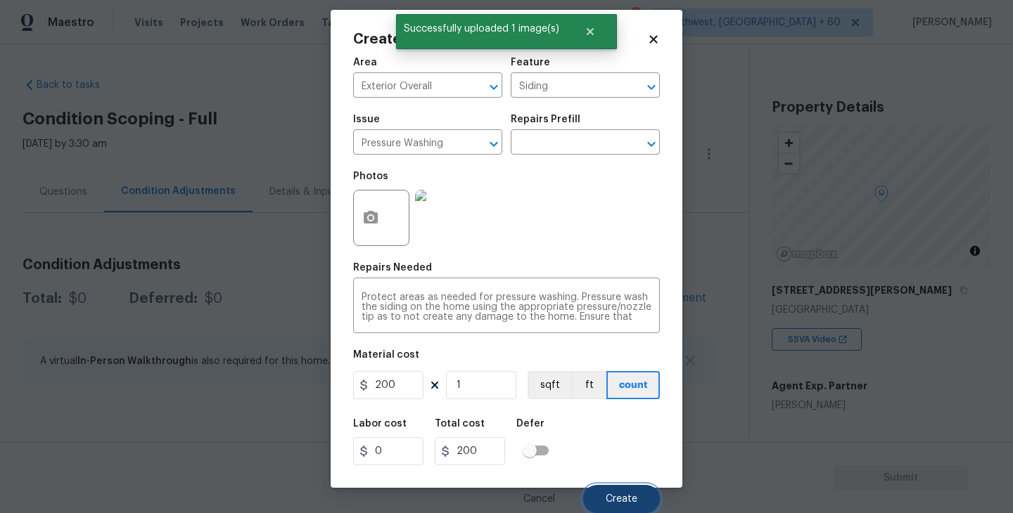
click at [617, 490] on button "Create" at bounding box center [621, 499] width 77 height 28
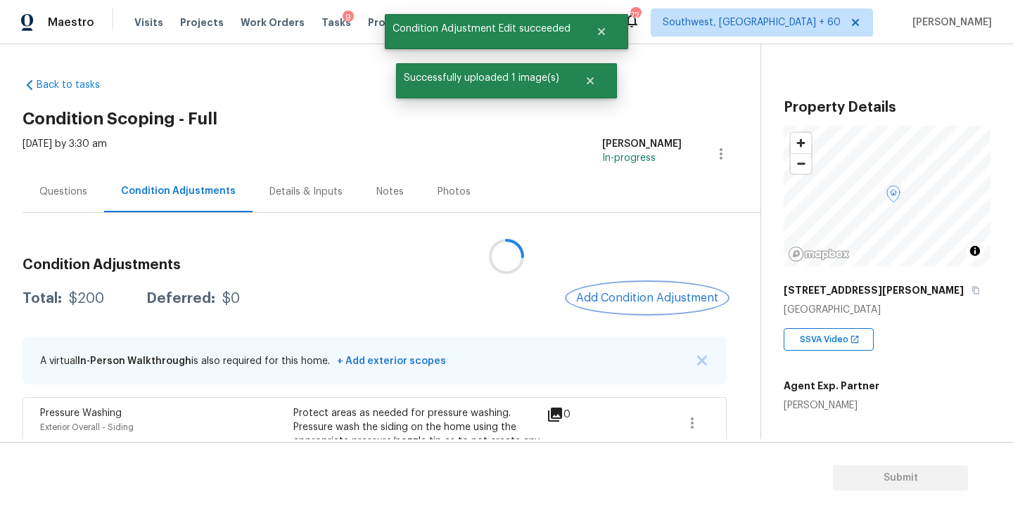
scroll to position [0, 0]
click at [689, 304] on span "Add Condition Adjustment" at bounding box center [644, 298] width 142 height 13
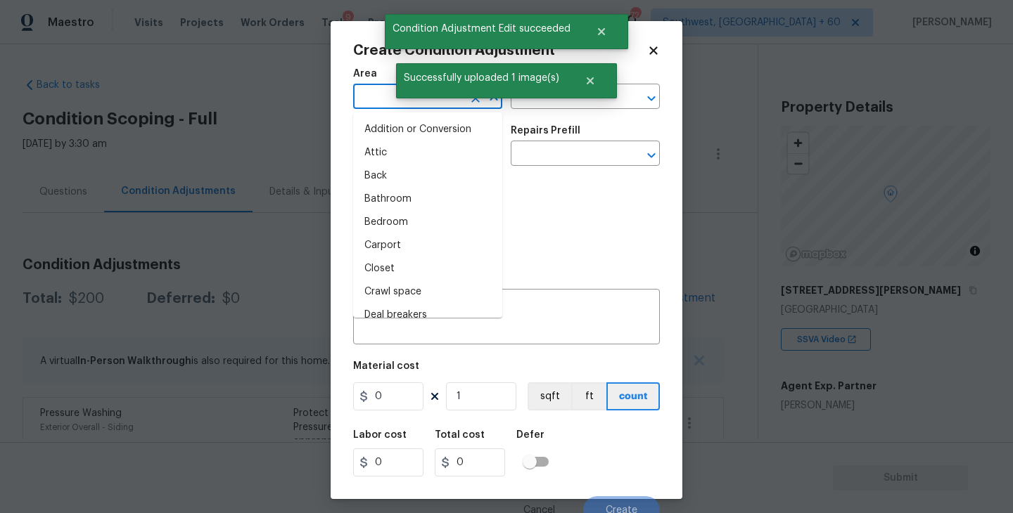
click at [378, 94] on input "text" at bounding box center [408, 98] width 110 height 22
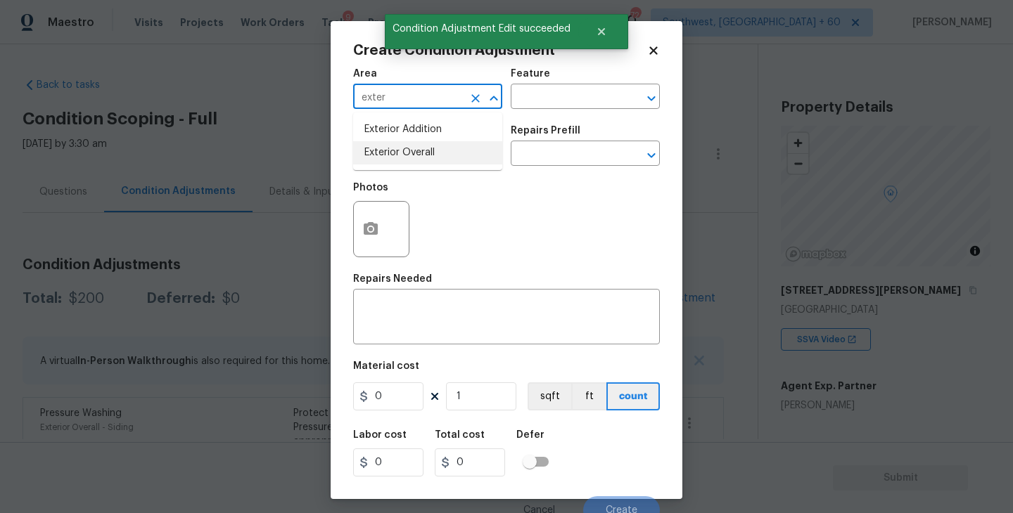
click at [407, 153] on li "Exterior Overall" at bounding box center [427, 152] width 149 height 23
type input "Exterior Overall"
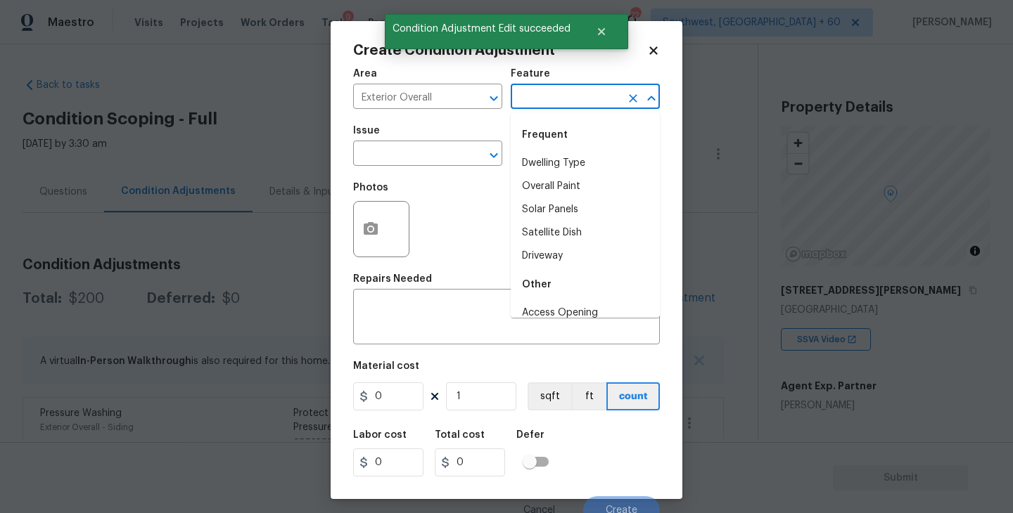
click at [544, 98] on input "text" at bounding box center [566, 98] width 110 height 22
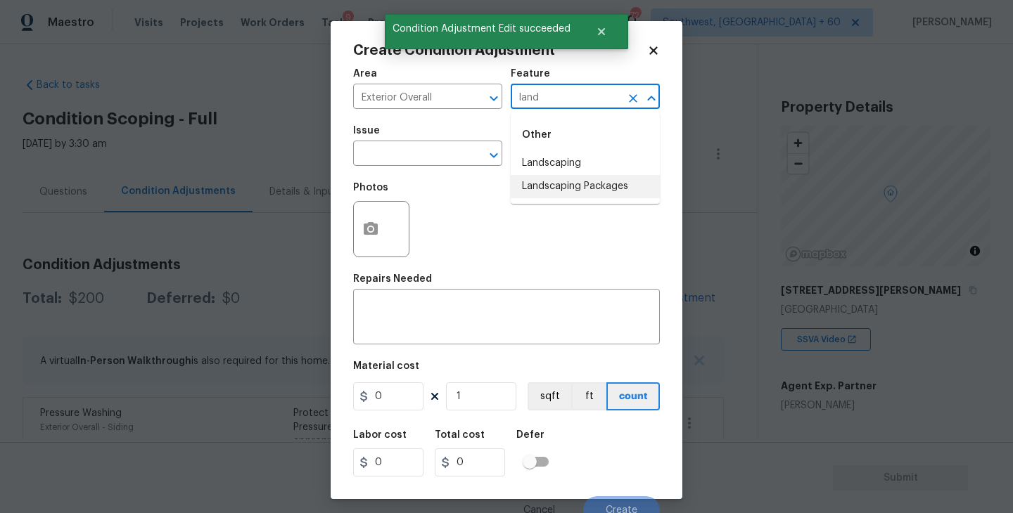
click at [568, 188] on li "Landscaping Packages" at bounding box center [585, 186] width 149 height 23
type input "Landscaping Packages"
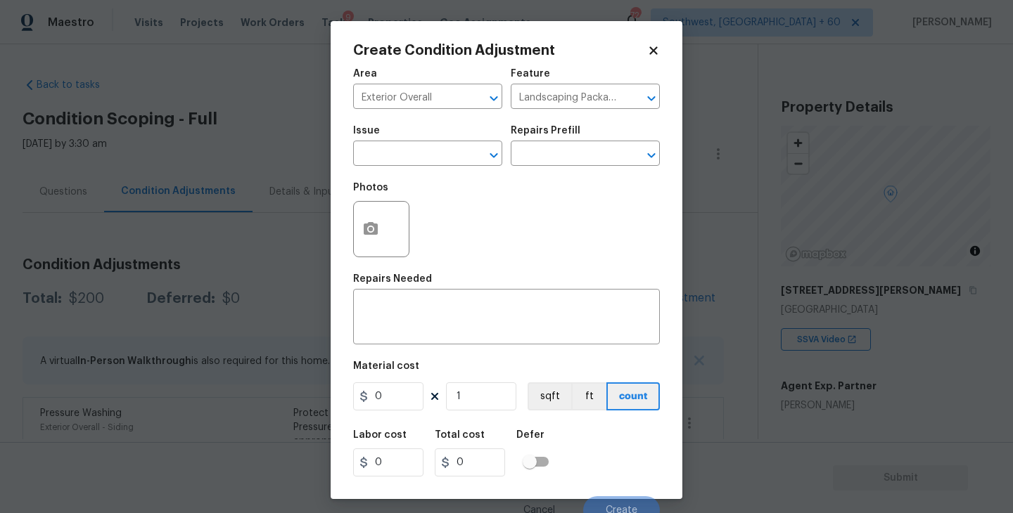
click at [463, 174] on span "Issue ​" at bounding box center [427, 145] width 149 height 57
click at [450, 165] on input "text" at bounding box center [408, 155] width 110 height 22
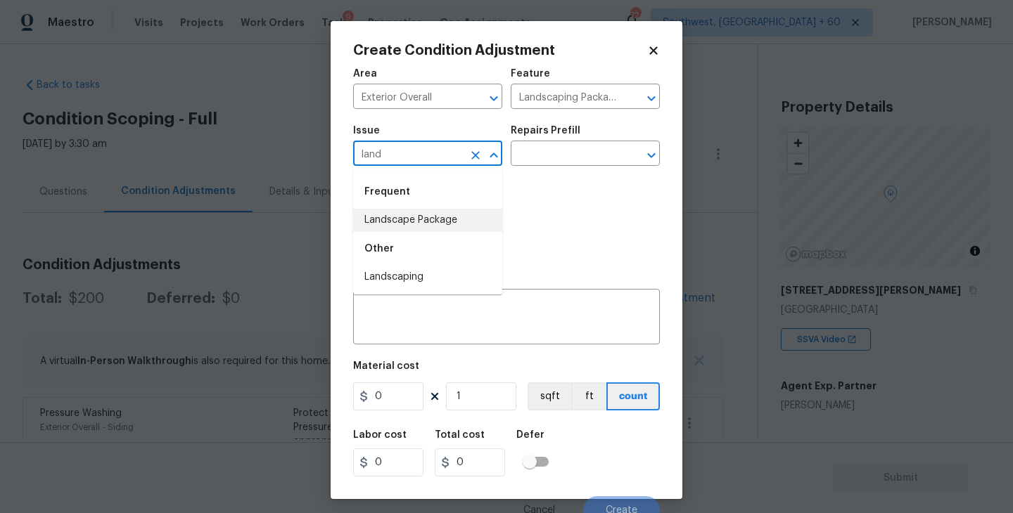
click at [454, 209] on li "Landscape Package" at bounding box center [427, 220] width 149 height 23
type input "Landscape Package"
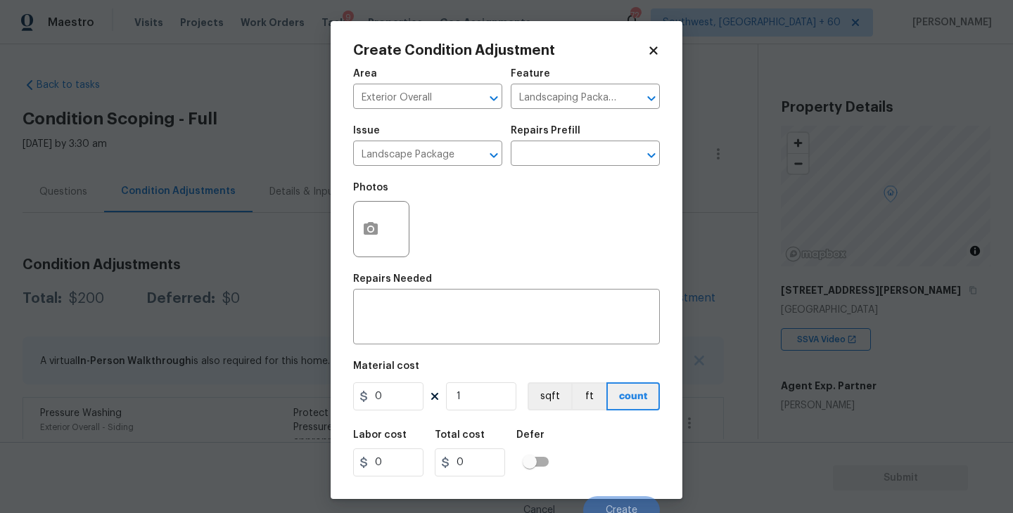
click at [596, 134] on div "Repairs Prefill" at bounding box center [585, 135] width 149 height 18
click at [589, 142] on div "Repairs Prefill" at bounding box center [585, 135] width 149 height 18
click at [583, 153] on input "text" at bounding box center [566, 155] width 110 height 22
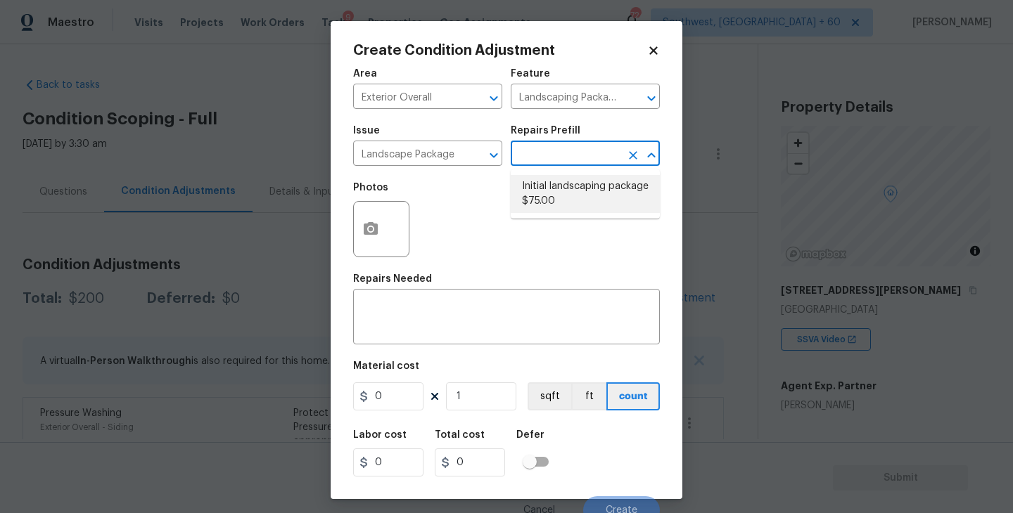
click at [578, 194] on li "Initial landscaping package $75.00" at bounding box center [585, 194] width 149 height 38
type input "Home Readiness Packages"
type textarea "Mowing of grass up to 6" in height. Mow, edge along driveways & sidewalks, trim…"
type input "75"
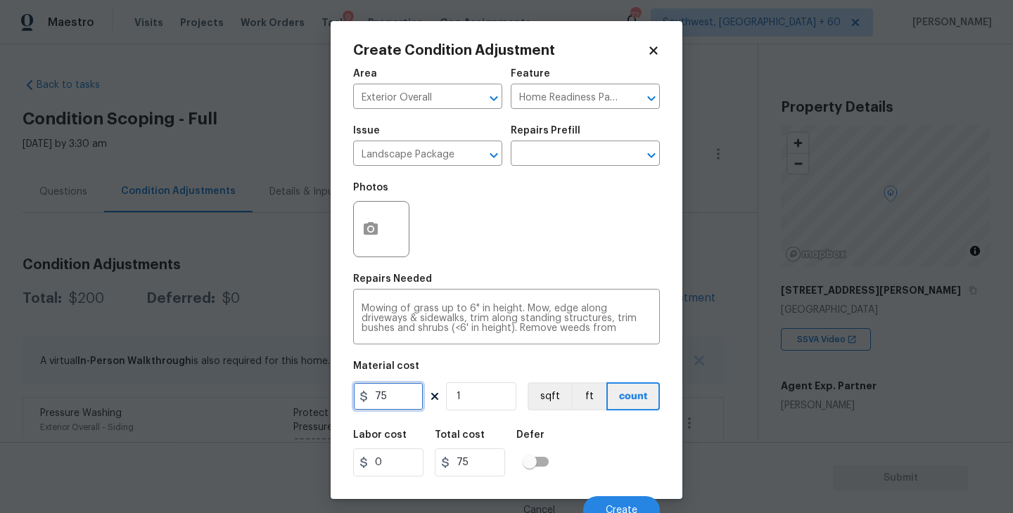
drag, startPoint x: 414, startPoint y: 399, endPoint x: 295, endPoint y: 399, distance: 118.2
click at [295, 399] on div "Create Condition Adjustment Area Exterior Overall ​ Feature Home Readiness Pack…" at bounding box center [506, 256] width 1013 height 513
type input "1400"
click at [383, 194] on div "Photos" at bounding box center [382, 192] width 59 height 18
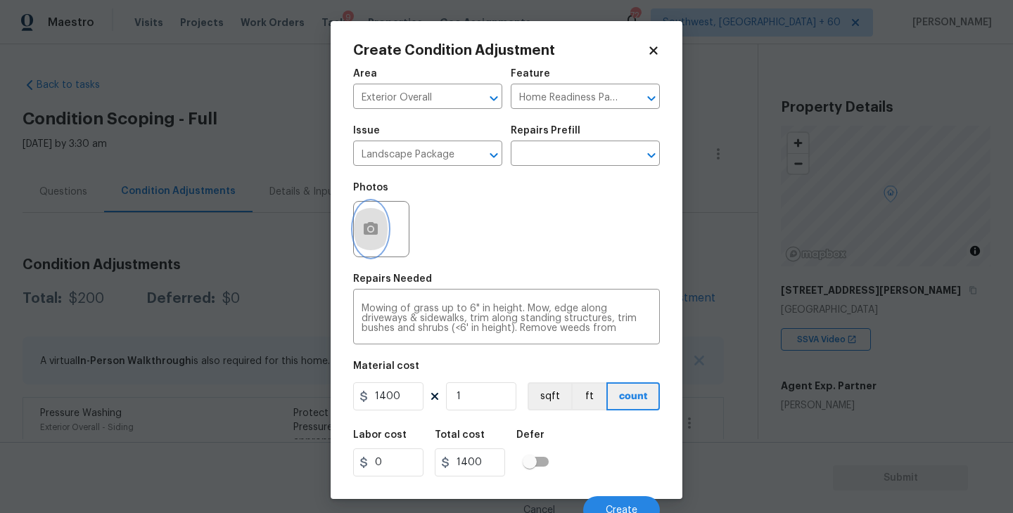
click at [373, 235] on icon "button" at bounding box center [371, 228] width 14 height 13
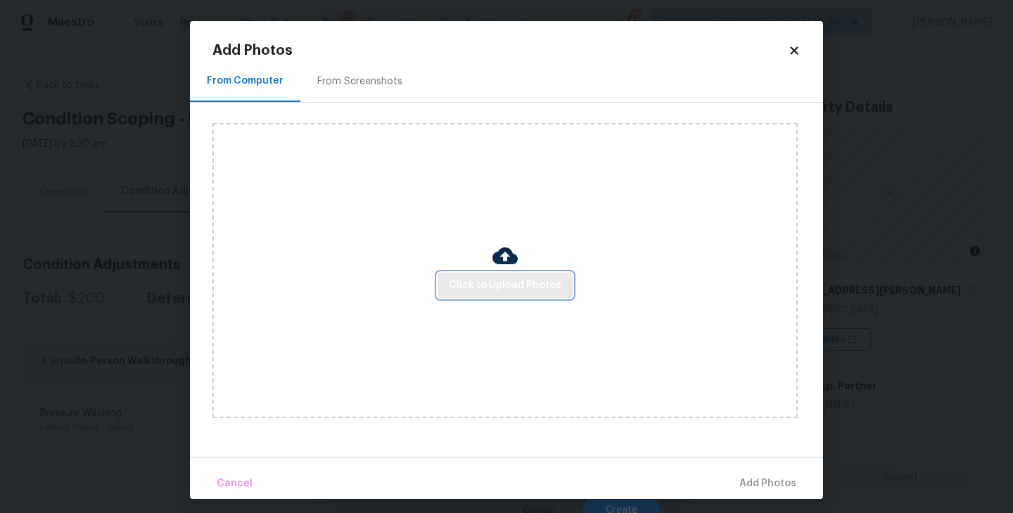
click at [532, 279] on span "Click to Upload Photos" at bounding box center [505, 286] width 113 height 18
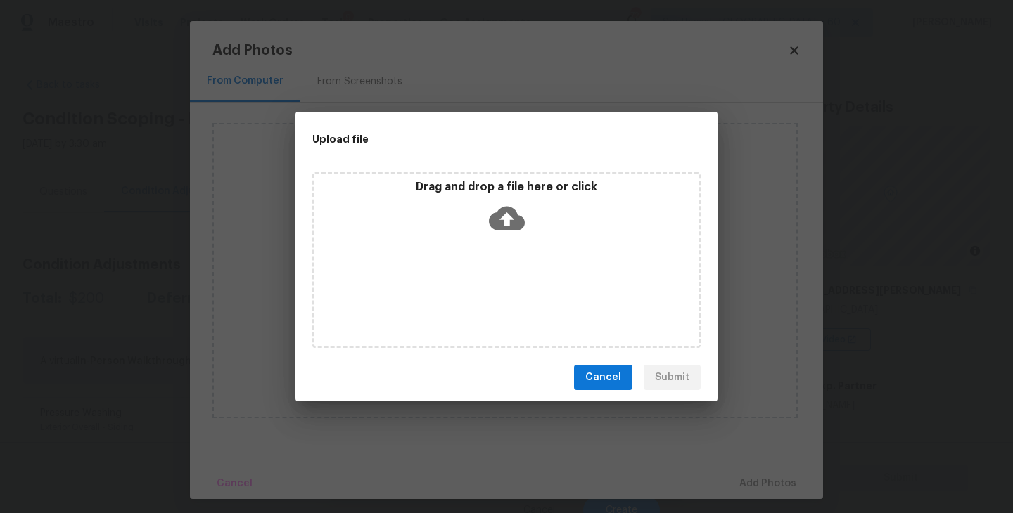
click at [526, 252] on div "Drag and drop a file here or click" at bounding box center [506, 260] width 388 height 176
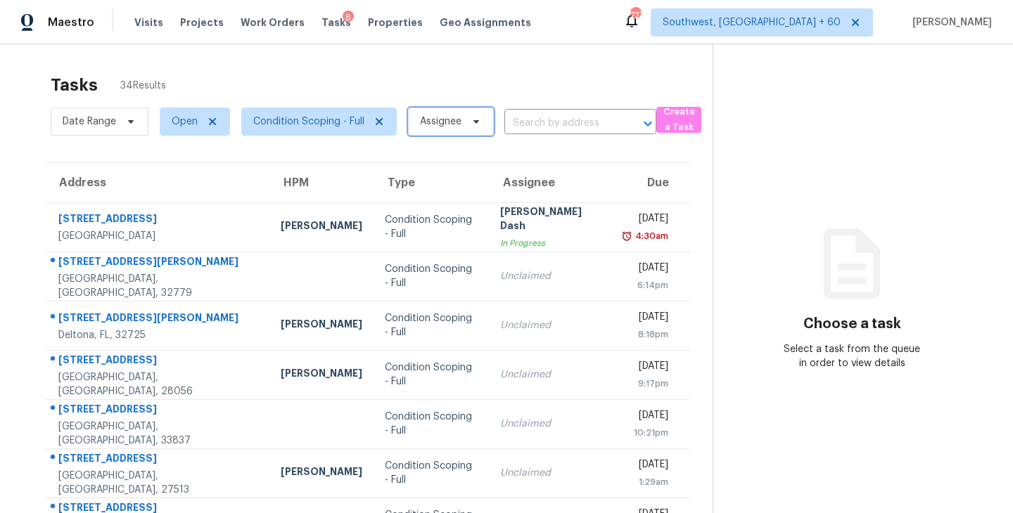
click at [446, 132] on span "Assignee" at bounding box center [451, 122] width 86 height 28
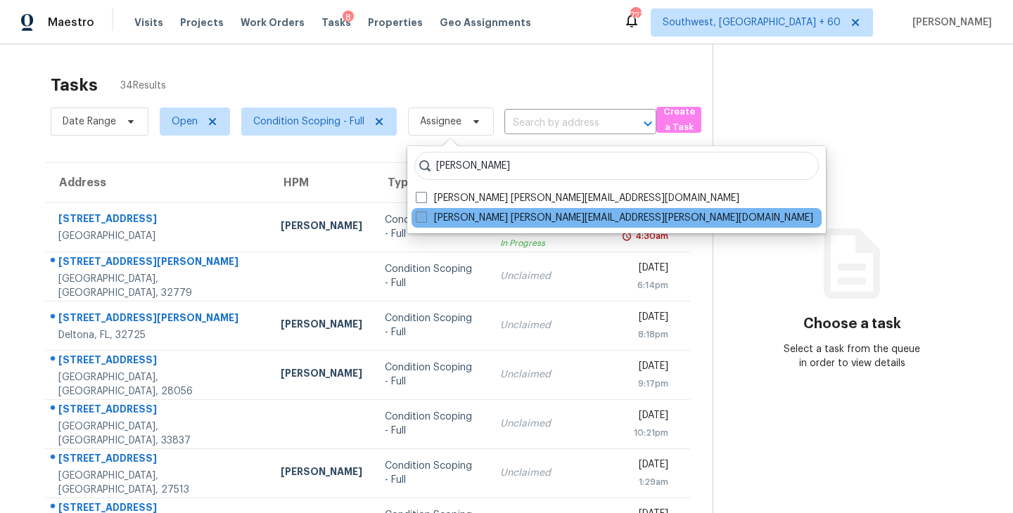
type input "[PERSON_NAME]"
click at [464, 220] on label "[PERSON_NAME] [PERSON_NAME][EMAIL_ADDRESS][PERSON_NAME][DOMAIN_NAME]" at bounding box center [614, 218] width 397 height 14
click at [425, 220] on input "[PERSON_NAME] [PERSON_NAME][EMAIL_ADDRESS][PERSON_NAME][DOMAIN_NAME]" at bounding box center [420, 215] width 9 height 9
checkbox input "true"
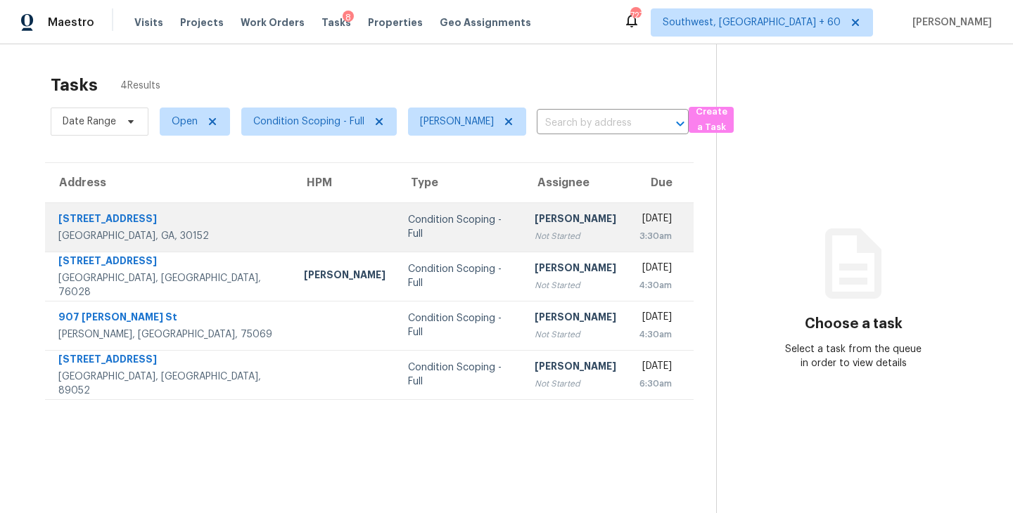
click at [535, 227] on div "[PERSON_NAME]" at bounding box center [576, 221] width 82 height 18
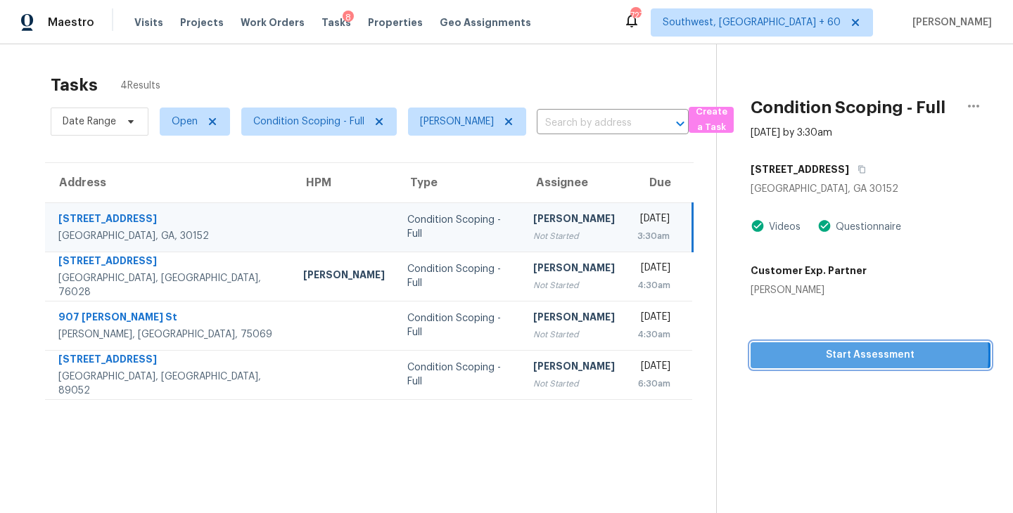
click at [819, 354] on span "Start Assessment" at bounding box center [870, 356] width 217 height 18
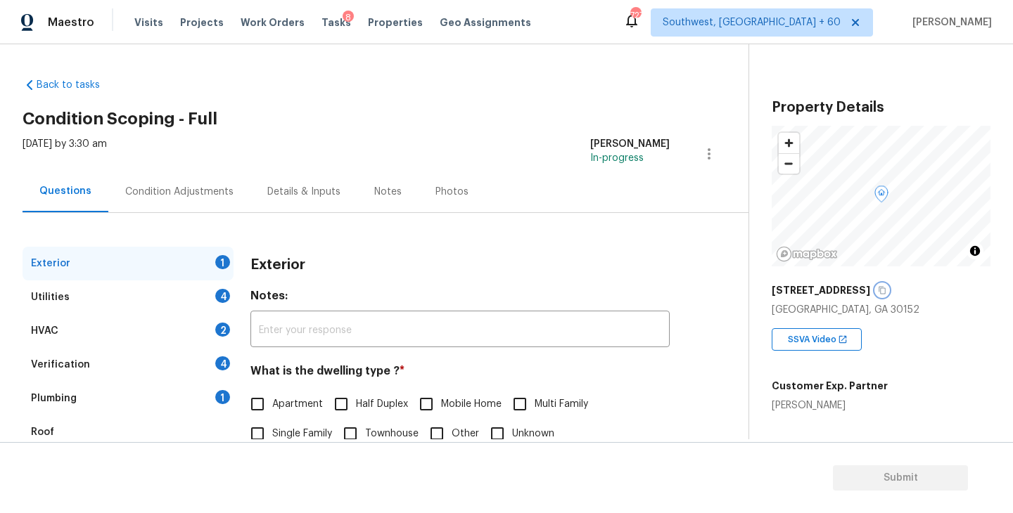
click at [888, 289] on button "button" at bounding box center [882, 290] width 13 height 13
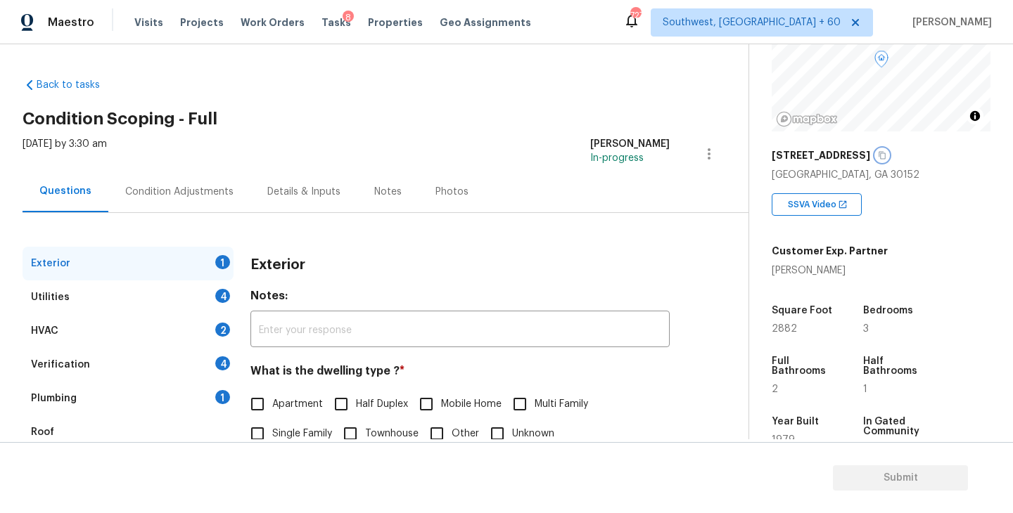
scroll to position [62, 0]
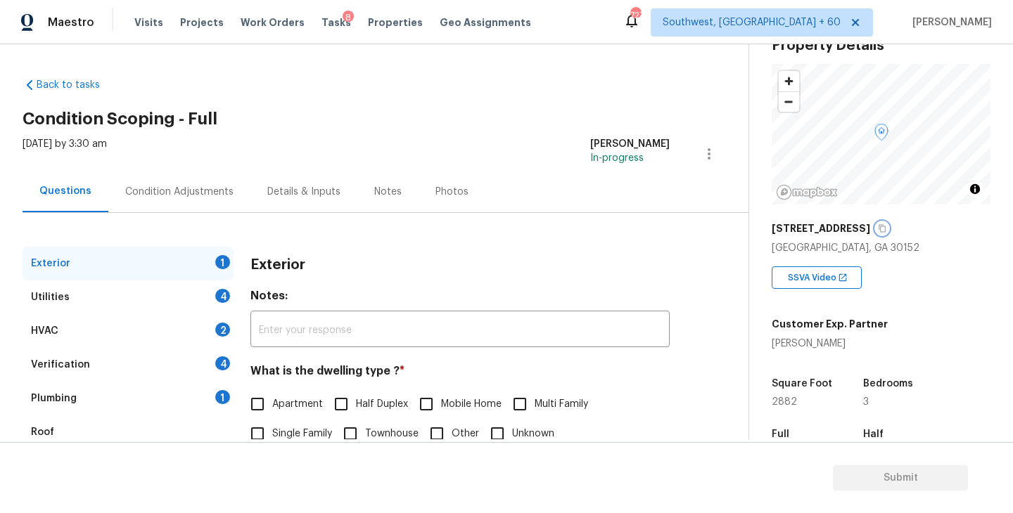
click at [886, 228] on icon "button" at bounding box center [882, 228] width 8 height 8
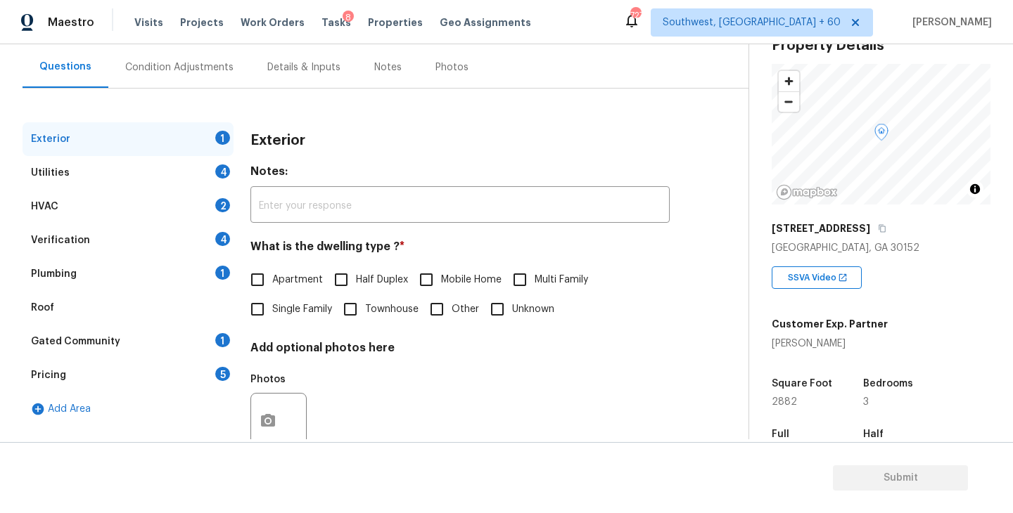
click at [297, 307] on span "Single Family" at bounding box center [302, 309] width 60 height 15
click at [272, 307] on input "Single Family" at bounding box center [258, 310] width 30 height 30
checkbox input "true"
click at [177, 169] on div "Utilities 4" at bounding box center [128, 173] width 211 height 34
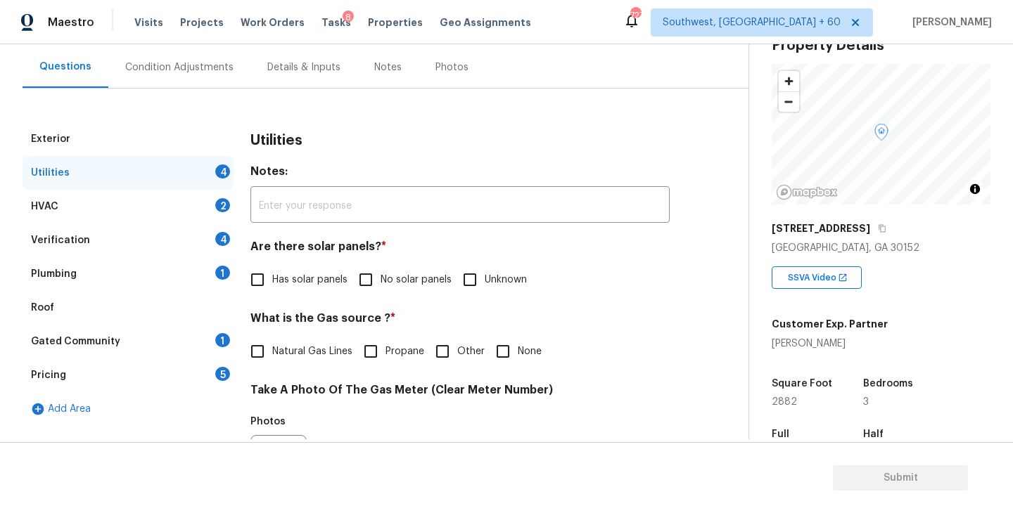
click at [403, 281] on span "No solar panels" at bounding box center [415, 280] width 71 height 15
click at [380, 281] on input "No solar panels" at bounding box center [366, 280] width 30 height 30
checkbox input "true"
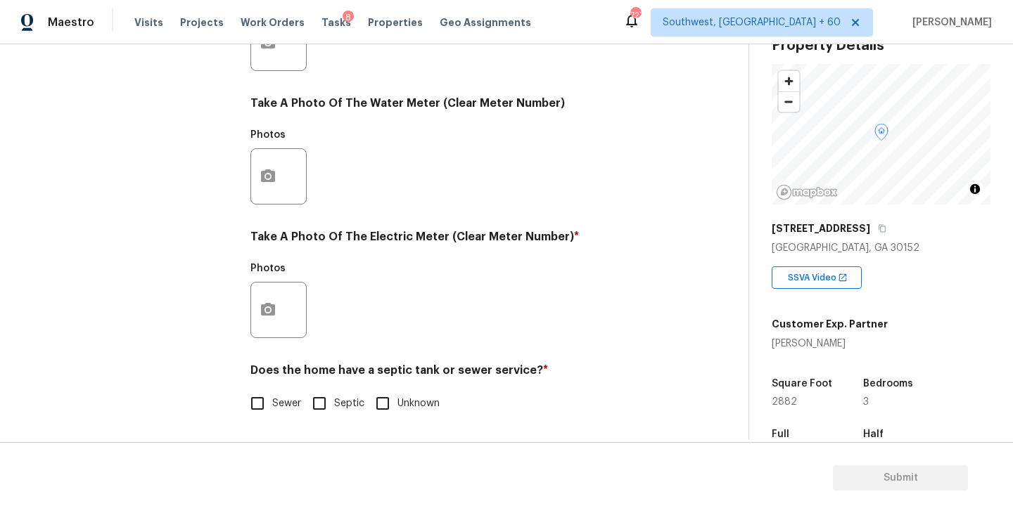
click at [276, 413] on label "Sewer" at bounding box center [272, 404] width 58 height 30
click at [272, 413] on input "Sewer" at bounding box center [258, 404] width 30 height 30
checkbox input "true"
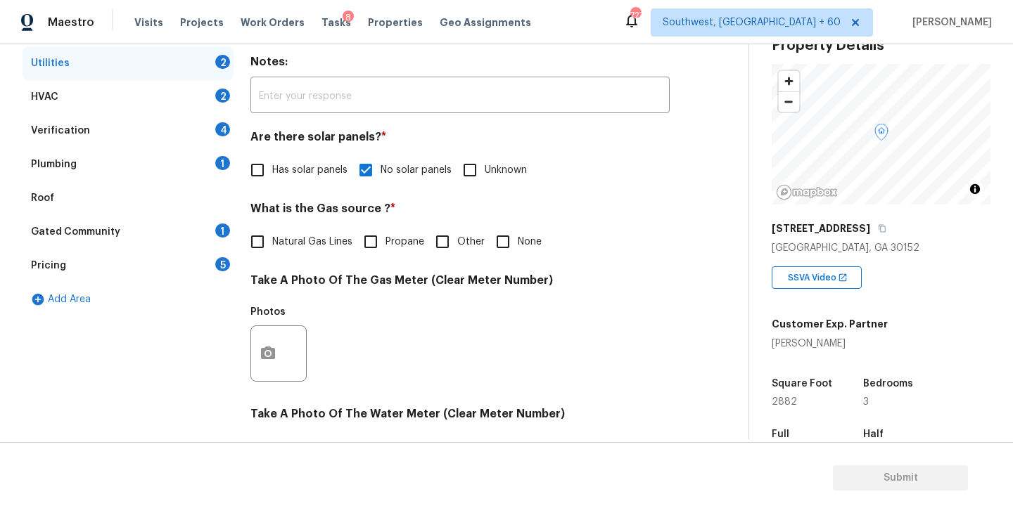
click at [123, 160] on div "Plumbing 1" at bounding box center [128, 165] width 211 height 34
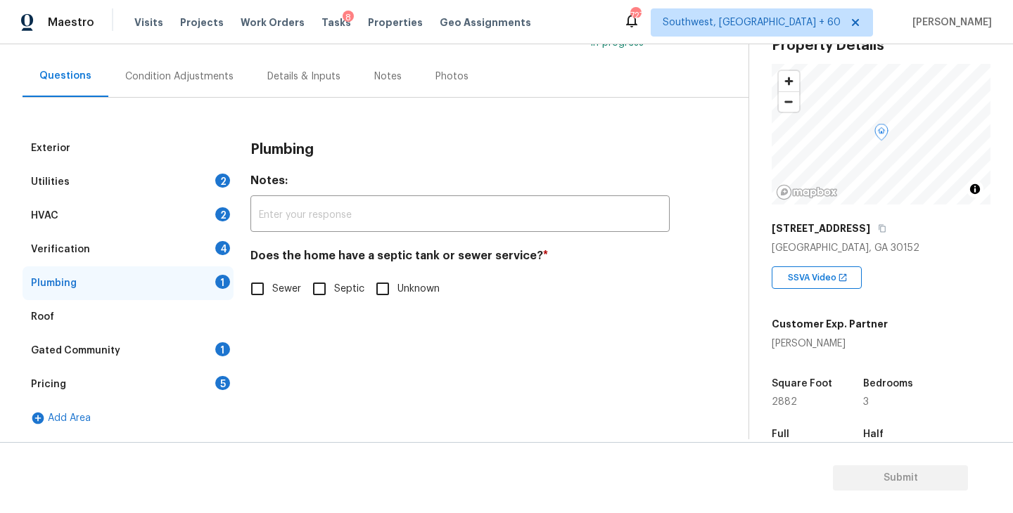
scroll to position [115, 0]
click at [243, 283] on input "Sewer" at bounding box center [258, 289] width 30 height 30
checkbox input "true"
click at [146, 352] on div "Gated Community 1" at bounding box center [128, 351] width 211 height 34
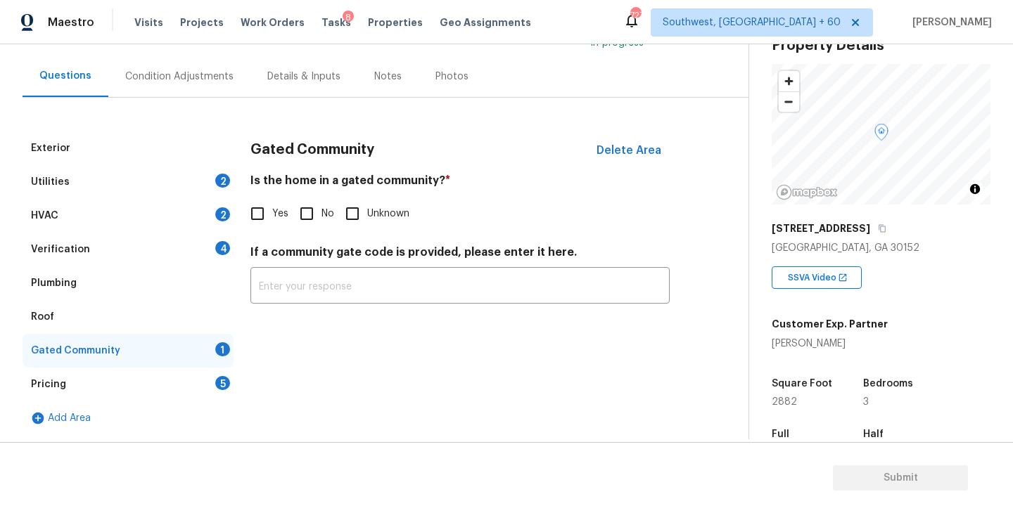
click at [308, 215] on input "No" at bounding box center [307, 214] width 30 height 30
checkbox input "true"
click at [180, 64] on div "Condition Adjustments" at bounding box center [179, 76] width 142 height 41
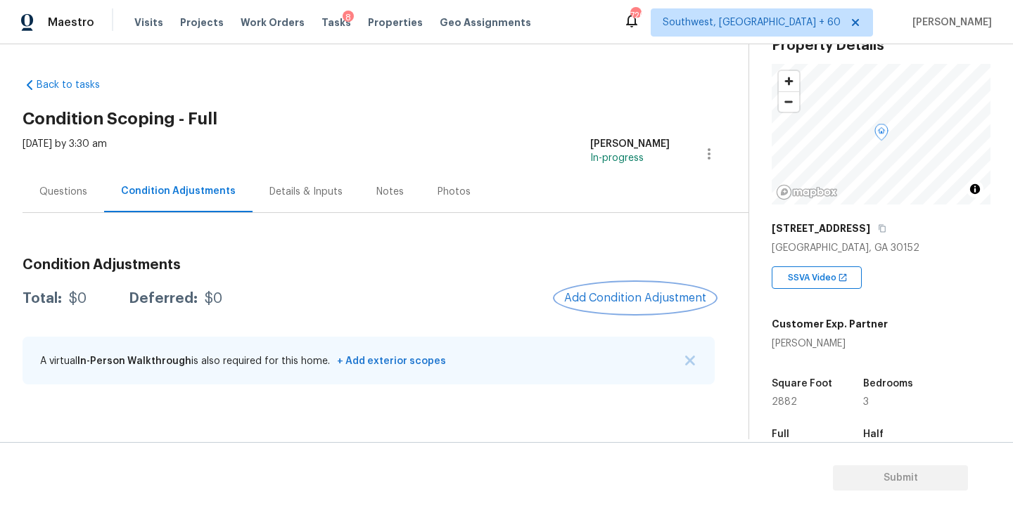
click at [615, 305] on button "Add Condition Adjustment" at bounding box center [635, 298] width 159 height 30
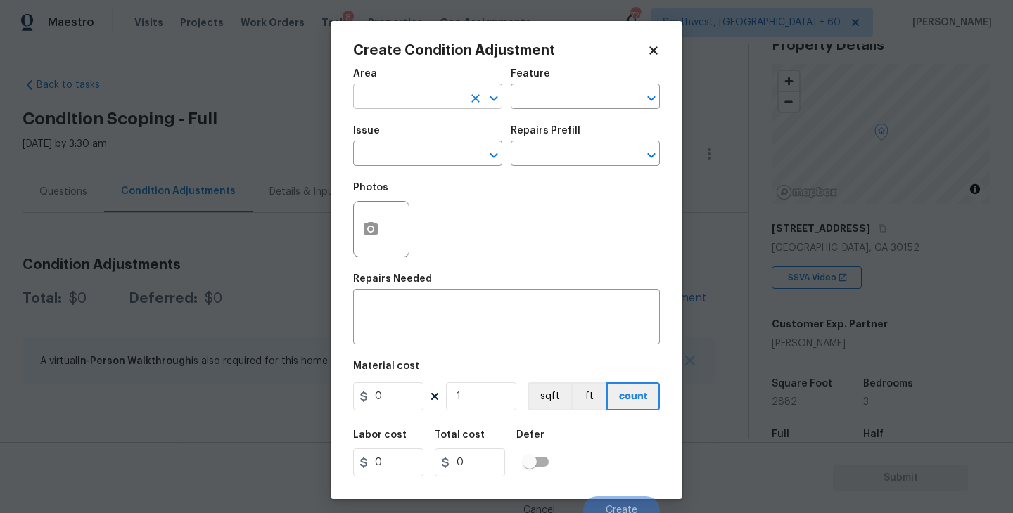
click at [415, 106] on input "text" at bounding box center [408, 98] width 110 height 22
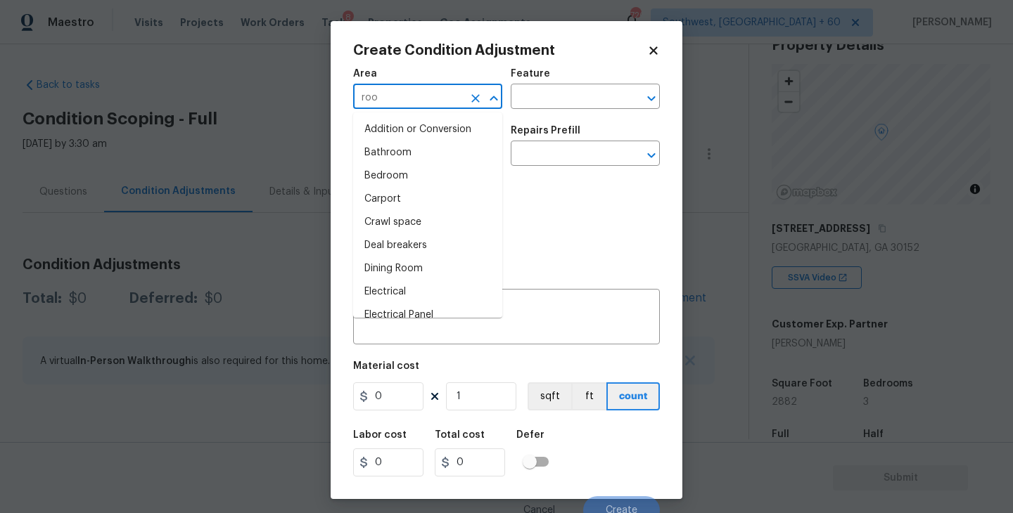
type input "roof"
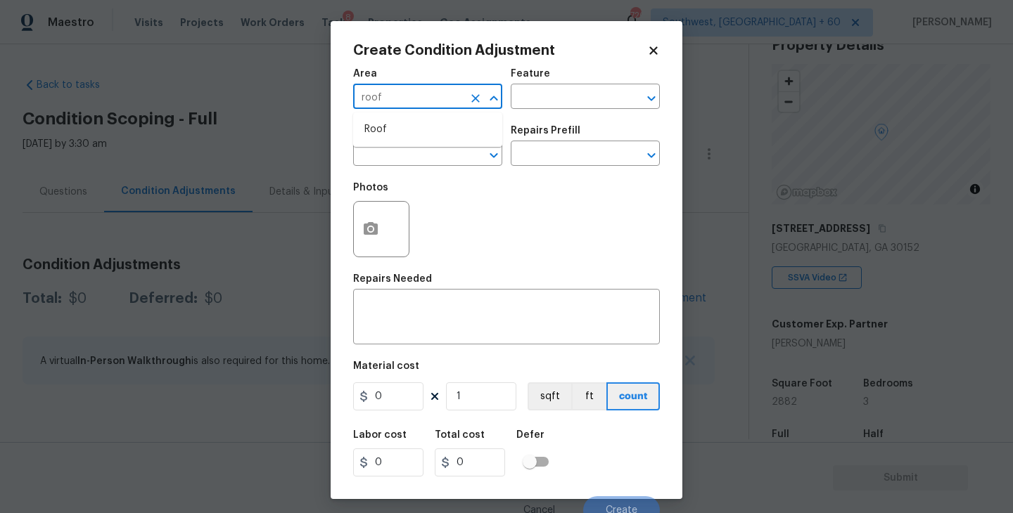
click at [416, 127] on li "Roof" at bounding box center [427, 129] width 149 height 23
type input "Roof"
click at [571, 81] on div "Feature" at bounding box center [585, 78] width 149 height 18
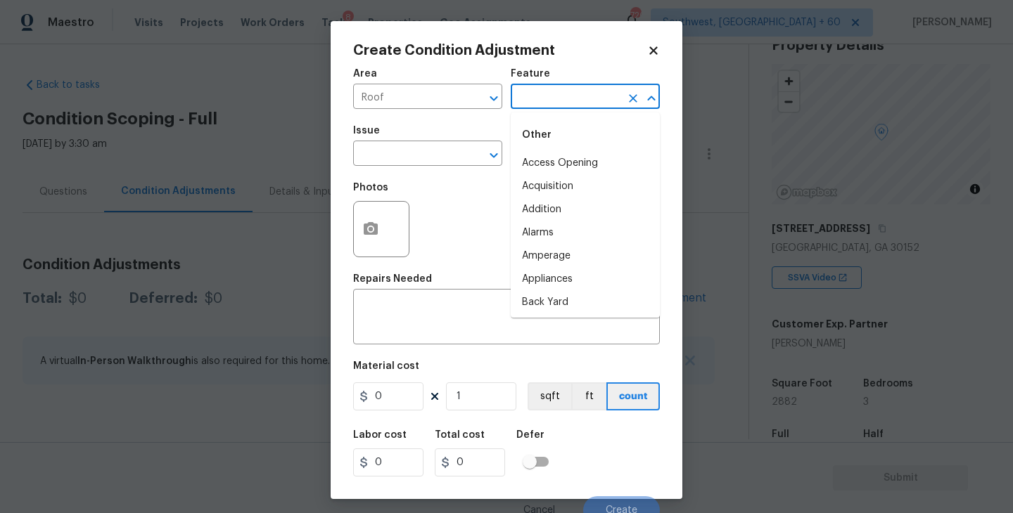
click at [556, 101] on input "text" at bounding box center [566, 98] width 110 height 22
click at [539, 184] on li "Roof" at bounding box center [585, 186] width 149 height 23
type input "Roof"
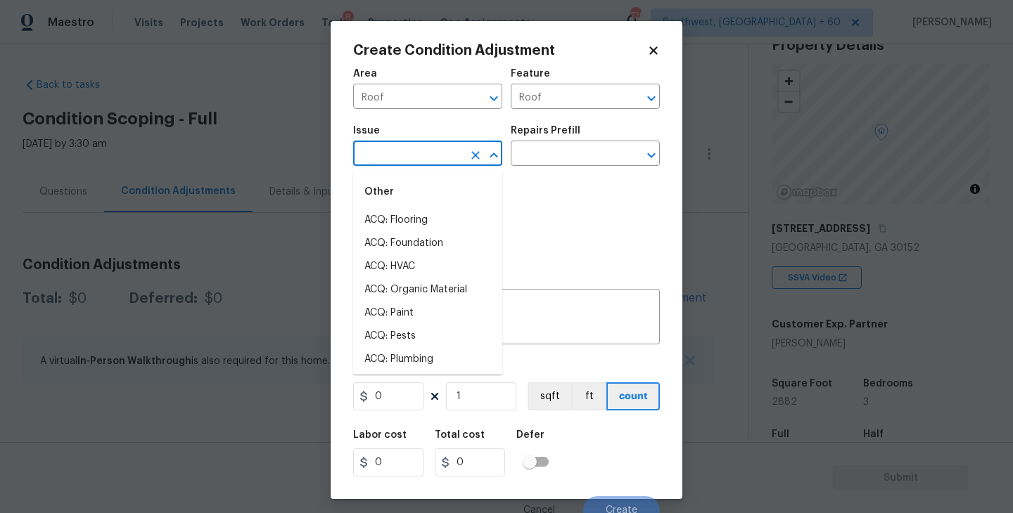
click at [439, 159] on input "text" at bounding box center [408, 155] width 110 height 22
click at [434, 213] on li "ACQ: Shingle Roof" at bounding box center [427, 220] width 149 height 23
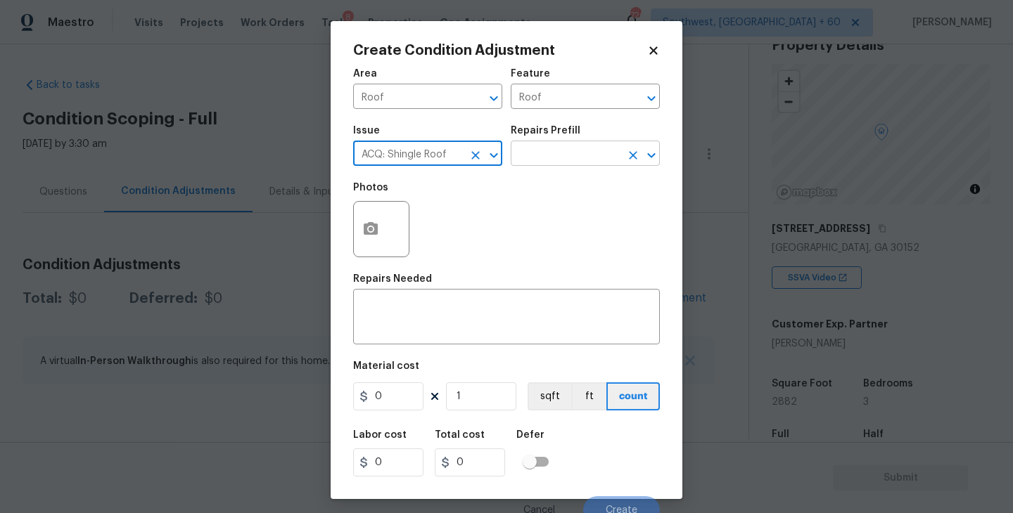
type input "ACQ: Shingle Roof"
click at [586, 155] on input "text" at bounding box center [566, 155] width 110 height 22
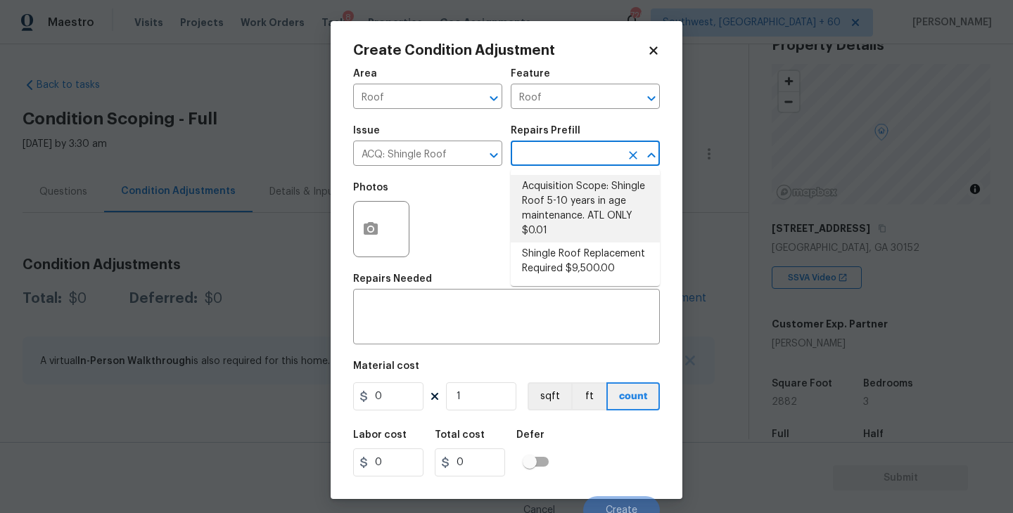
click at [587, 263] on li "Shingle Roof Replacement Required $9,500.00" at bounding box center [585, 262] width 149 height 38
type input "Acquisition"
type textarea "Acquisition Scope: Shingle Roof Replacement required."
type input "9500"
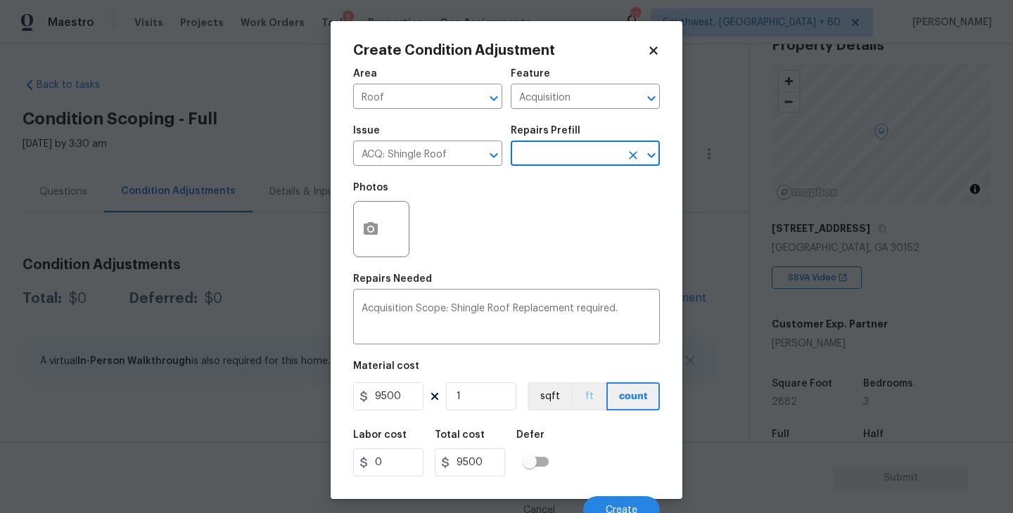
scroll to position [12, 0]
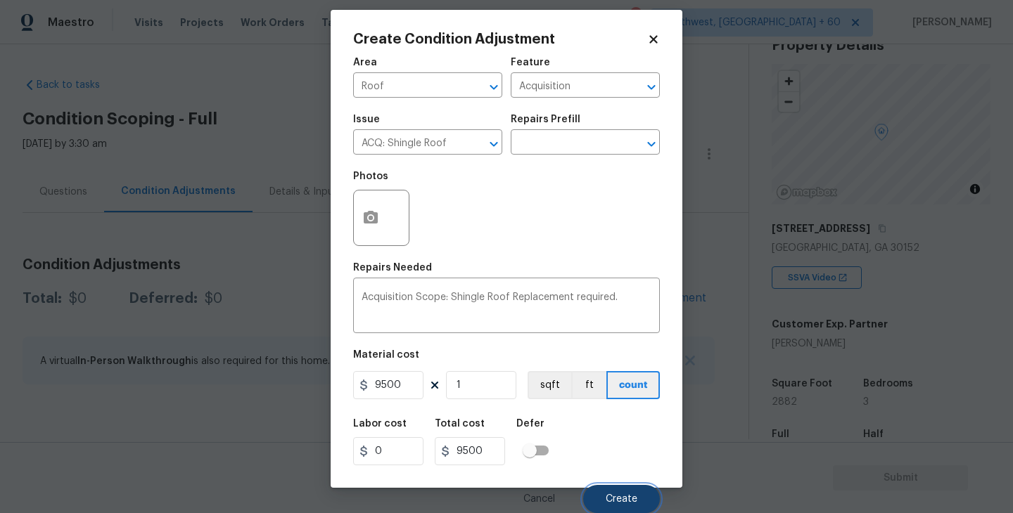
click at [643, 492] on button "Create" at bounding box center [621, 499] width 77 height 28
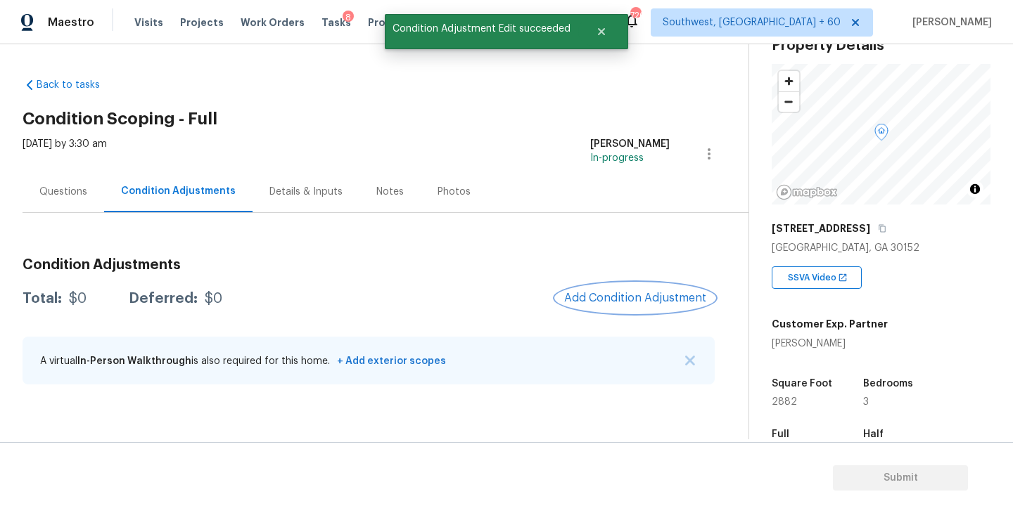
scroll to position [0, 0]
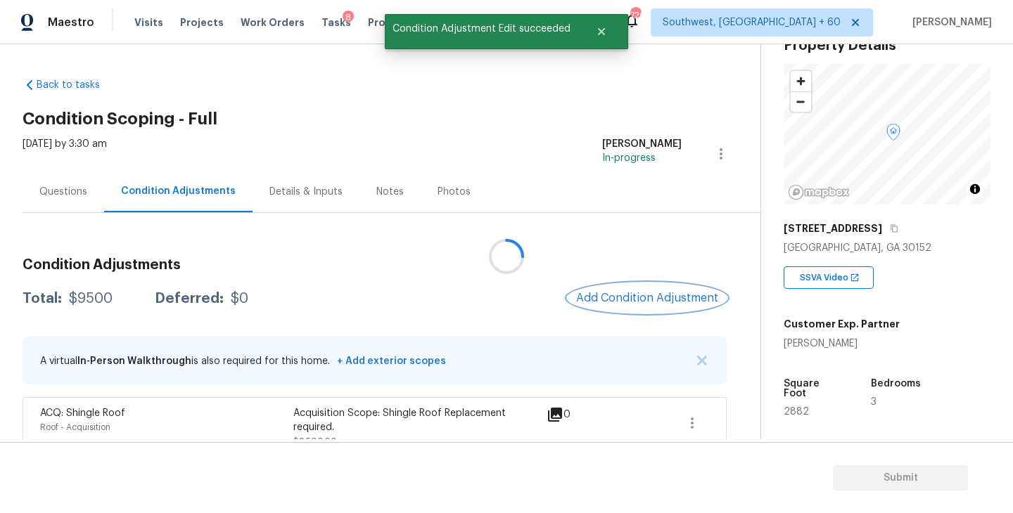
click at [634, 304] on span "Add Condition Adjustment" at bounding box center [647, 298] width 142 height 13
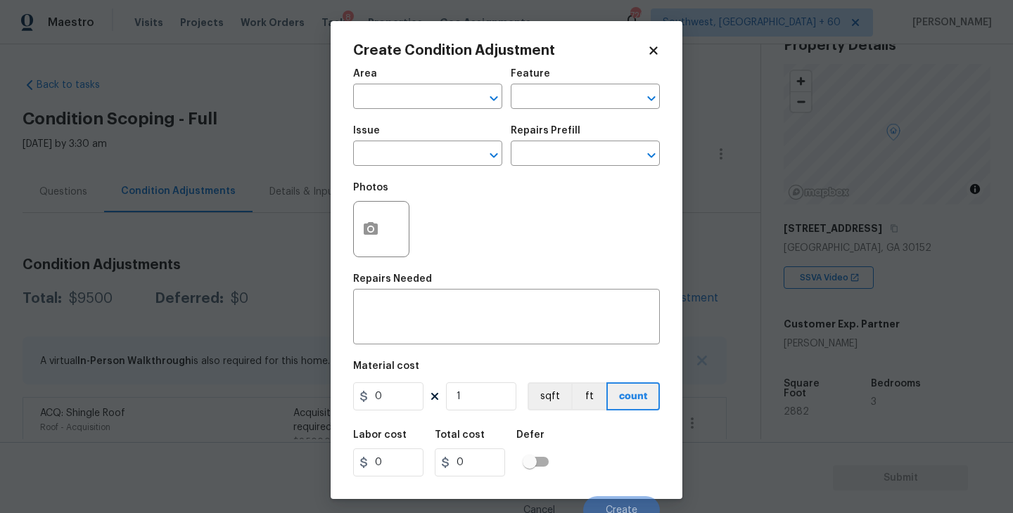
click at [387, 85] on div "Area" at bounding box center [427, 78] width 149 height 18
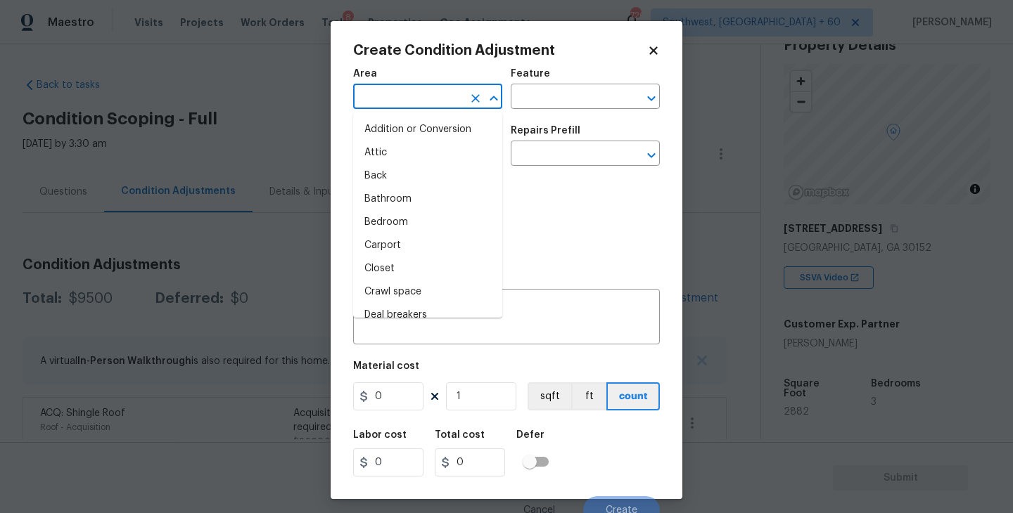
click at [385, 94] on input "text" at bounding box center [408, 98] width 110 height 22
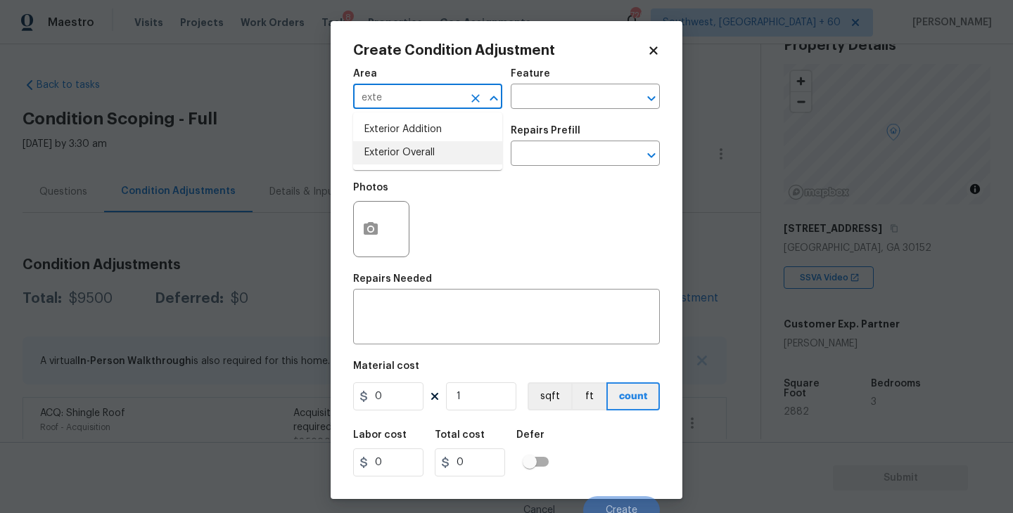
click at [404, 156] on li "Exterior Overall" at bounding box center [427, 152] width 149 height 23
type input "Exterior Overall"
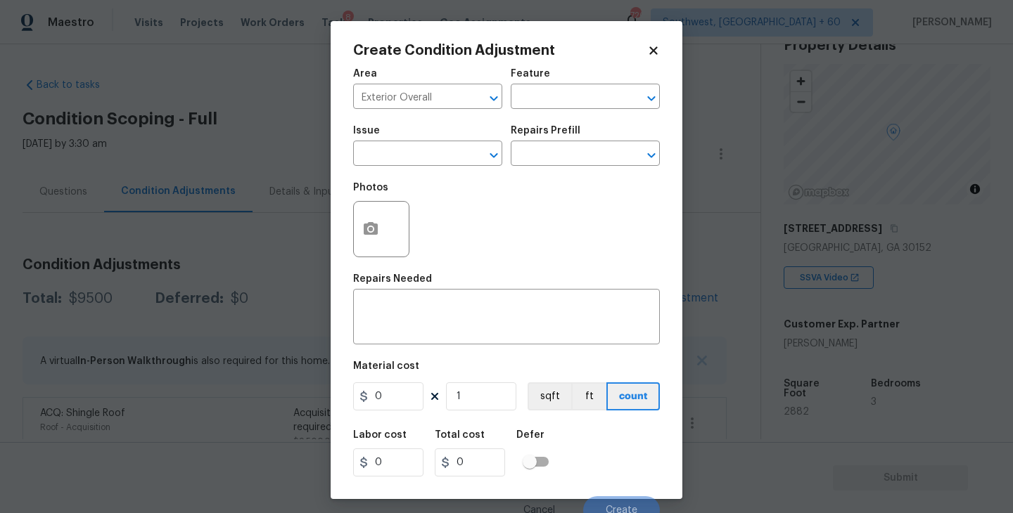
click at [557, 110] on div "Area Exterior Overall ​ Feature ​" at bounding box center [506, 88] width 307 height 57
click at [570, 104] on input "text" at bounding box center [566, 98] width 110 height 22
type input "s"
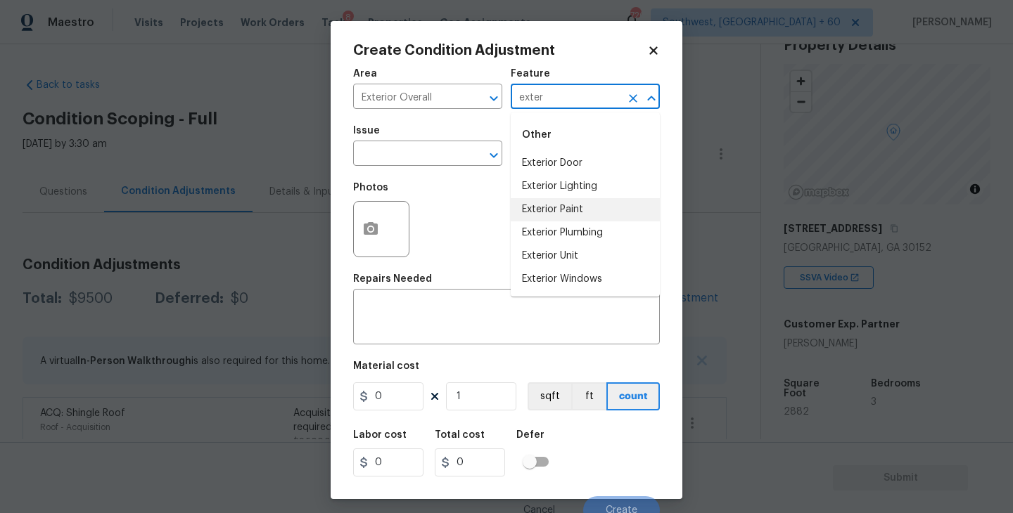
click at [572, 214] on li "Exterior Paint" at bounding box center [585, 209] width 149 height 23
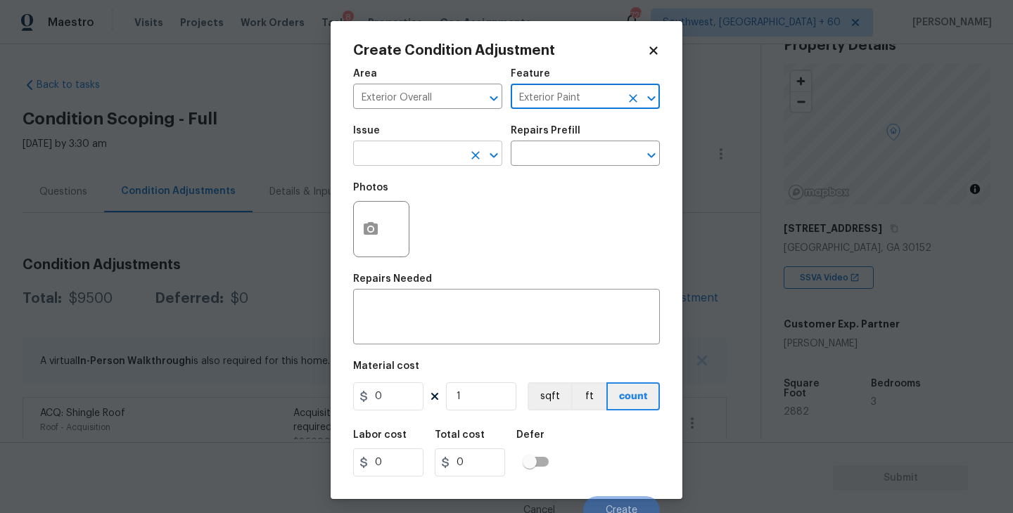
type input "Exterior Paint"
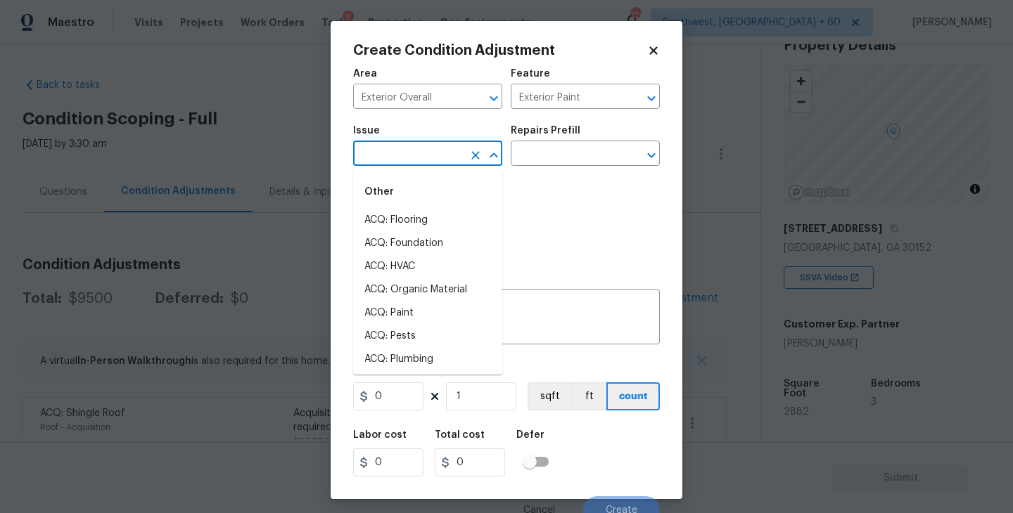
click at [447, 153] on input "text" at bounding box center [408, 155] width 110 height 22
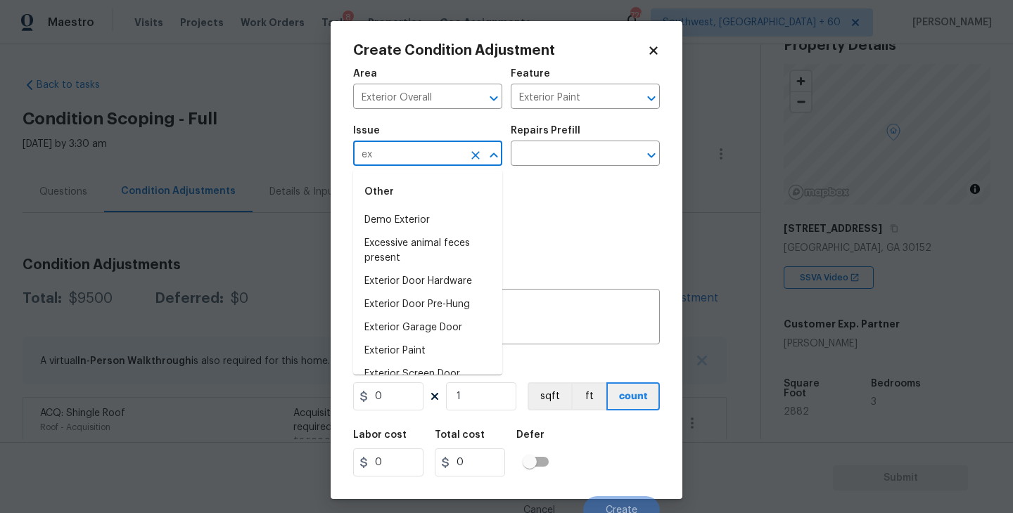
type input "e"
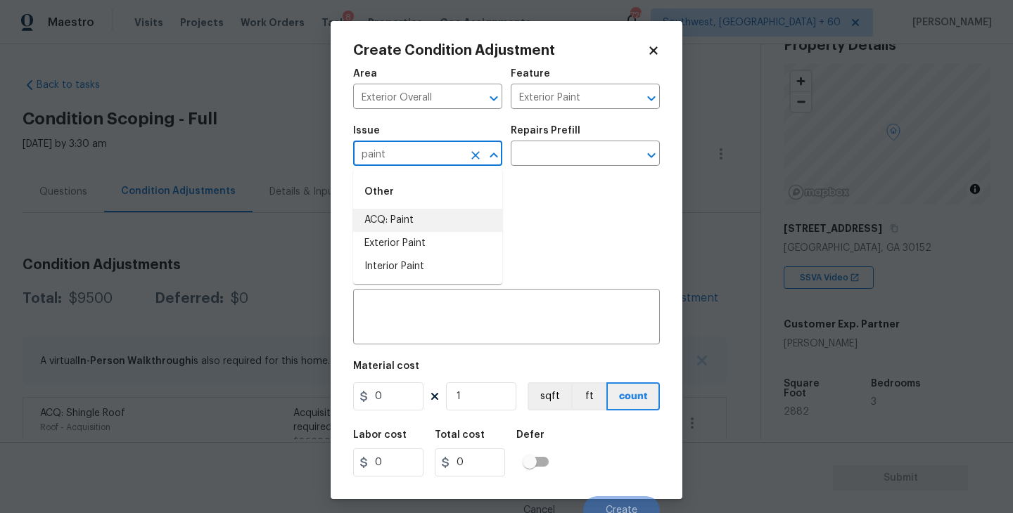
click at [436, 216] on li "ACQ: Paint" at bounding box center [427, 220] width 149 height 23
type input "ACQ: Paint"
click at [581, 139] on div "Repairs Prefill" at bounding box center [585, 135] width 149 height 18
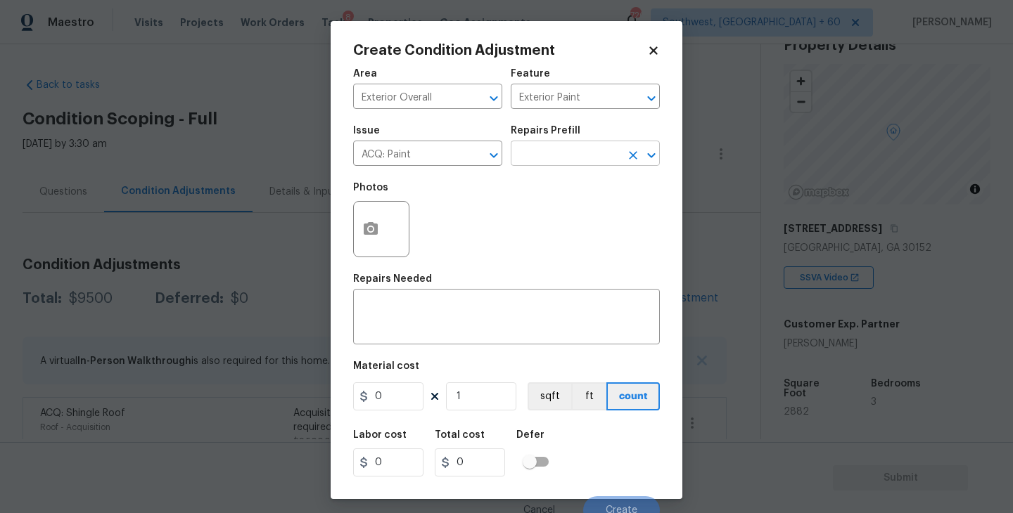
click at [571, 160] on input "text" at bounding box center [566, 155] width 110 height 22
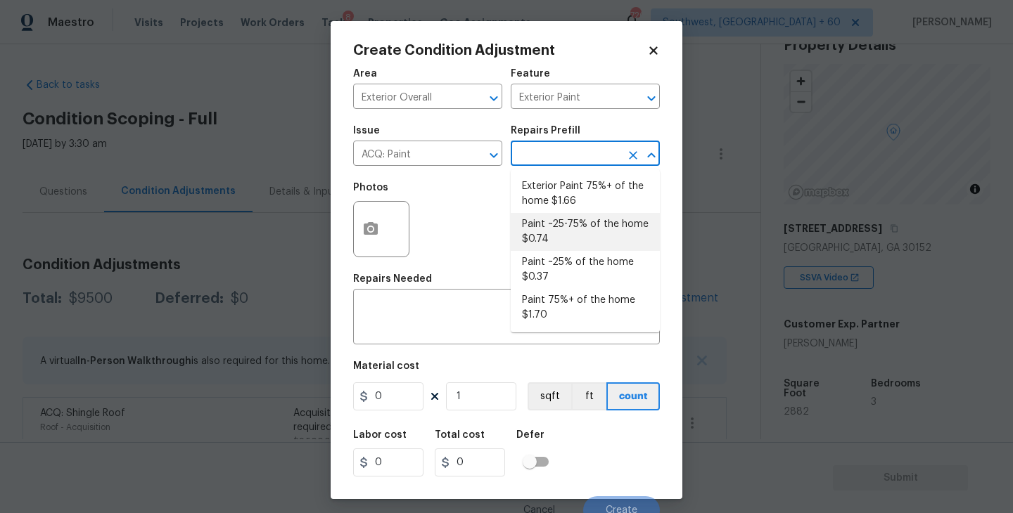
click at [589, 207] on li "Exterior Paint 75%+ of the home $1.66" at bounding box center [585, 194] width 149 height 38
type input "Acquisition"
type textarea "Acquisition Scope: 75%+ of the home exterior will likely require paint"
type input "1.66"
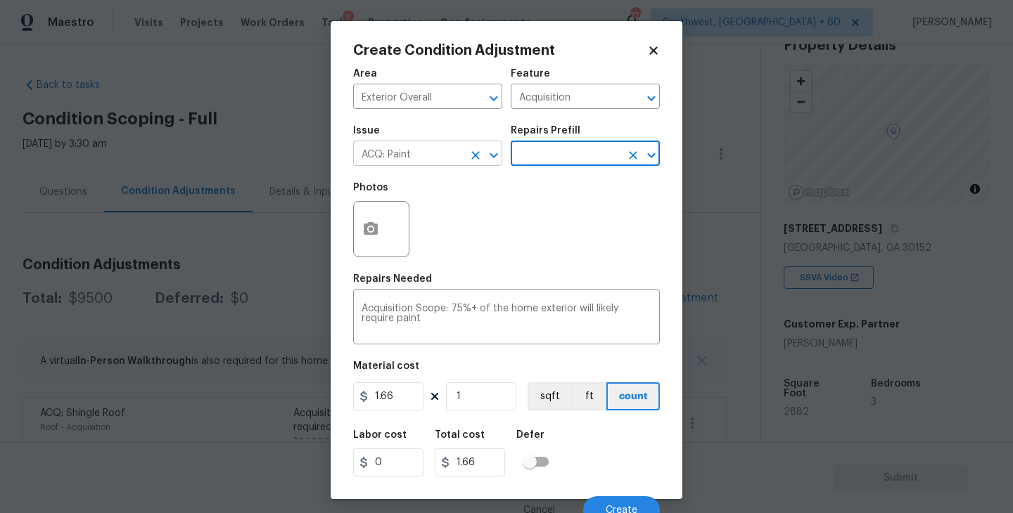
click at [476, 159] on icon "Clear" at bounding box center [475, 155] width 14 height 14
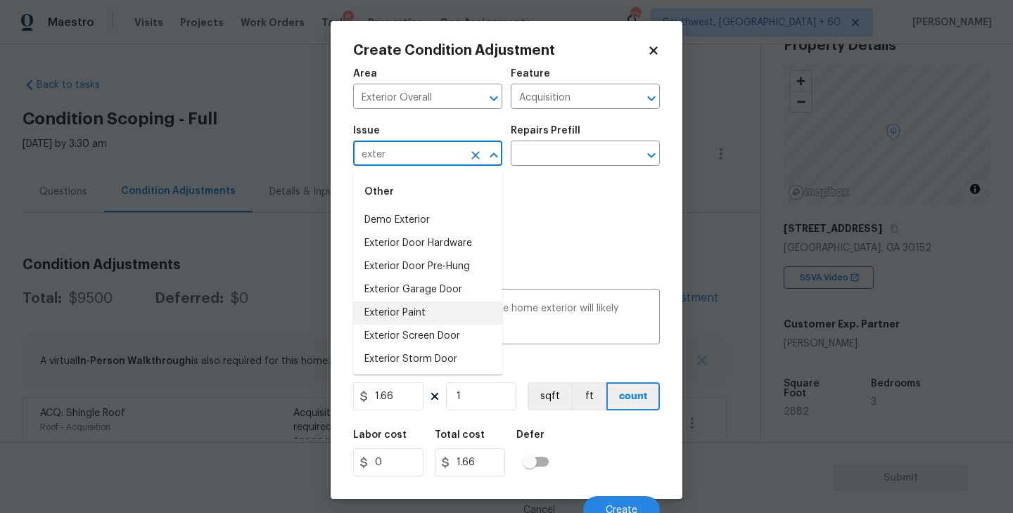
click at [417, 309] on li "Exterior Paint" at bounding box center [427, 313] width 149 height 23
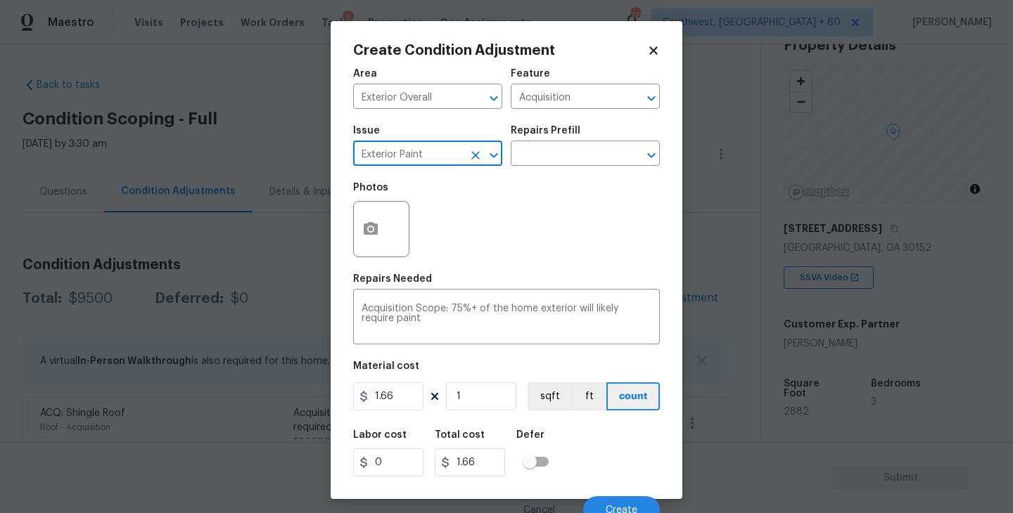
type input "Exterior Paint"
click at [379, 251] on button "button" at bounding box center [371, 229] width 34 height 55
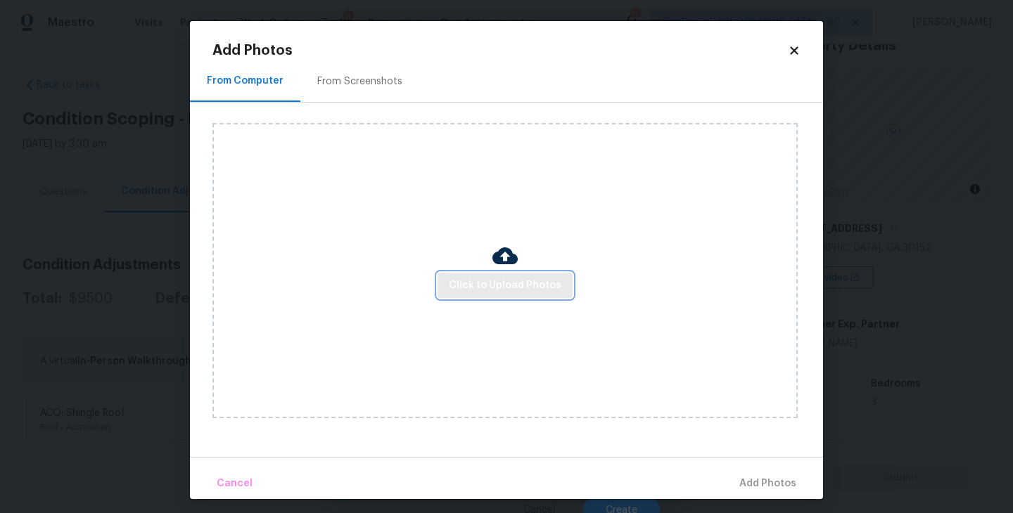
click at [498, 274] on button "Click to Upload Photos" at bounding box center [504, 286] width 135 height 26
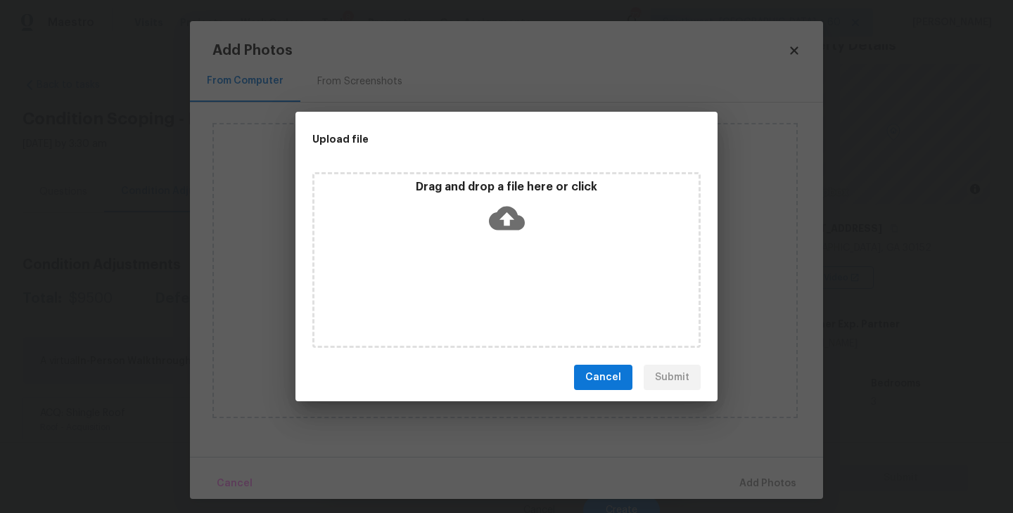
click at [512, 253] on div "Drag and drop a file here or click" at bounding box center [506, 260] width 388 height 176
